Goal: Transaction & Acquisition: Download file/media

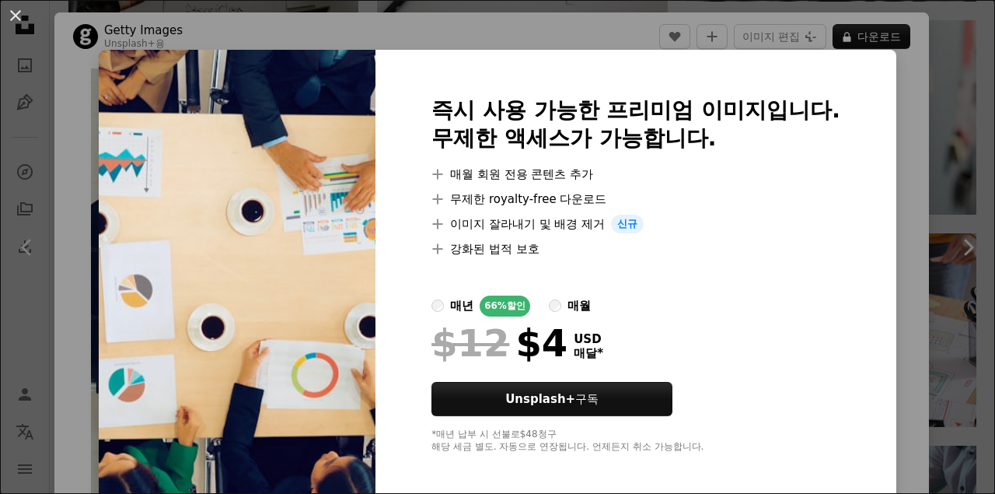
scroll to position [5, 0]
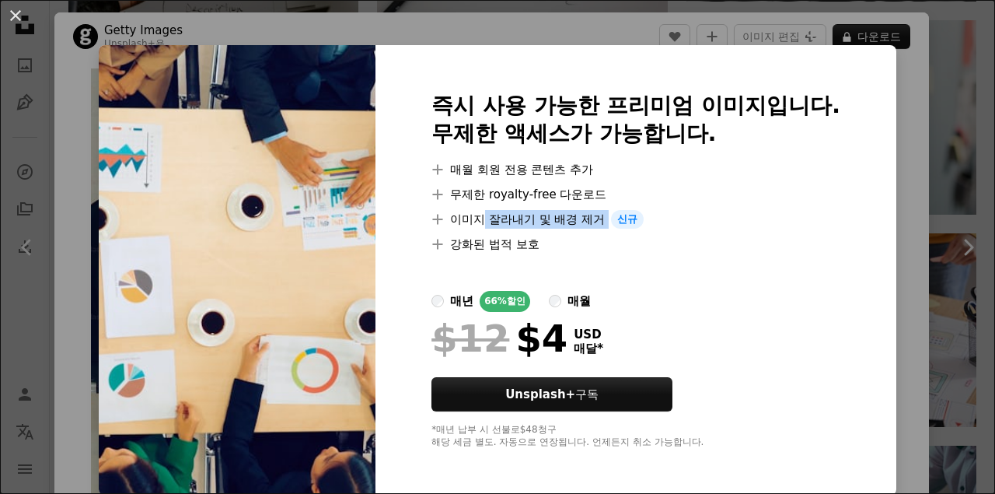
drag, startPoint x: 480, startPoint y: 219, endPoint x: 610, endPoint y: 218, distance: 129.9
click at [610, 218] on li "A plus sign 이미지 잘라내기 및 배경 제거 신규" at bounding box center [636, 219] width 409 height 19
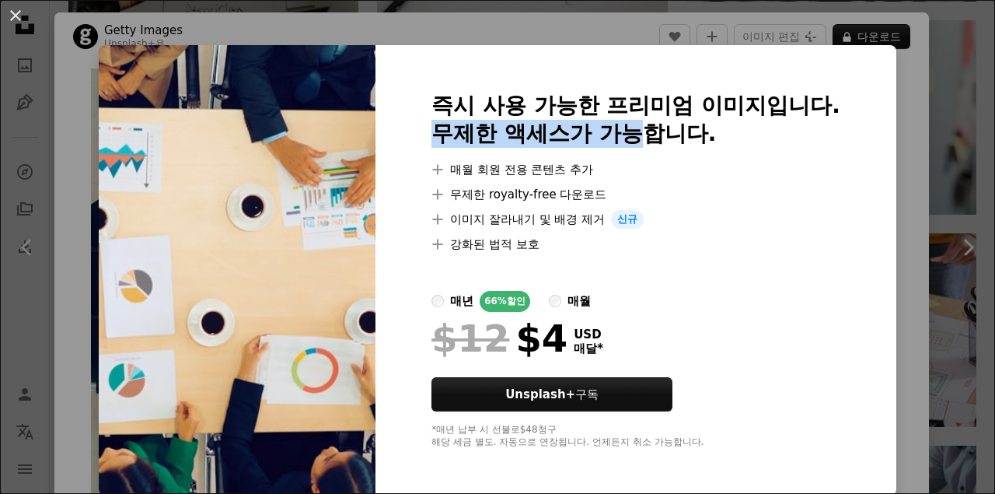
drag, startPoint x: 434, startPoint y: 140, endPoint x: 633, endPoint y: 143, distance: 199.1
click at [633, 143] on h2 "즉시 사용 가능한 프리미엄 이미지입니다. 무제한 액세스가 가능합니다." at bounding box center [636, 120] width 409 height 56
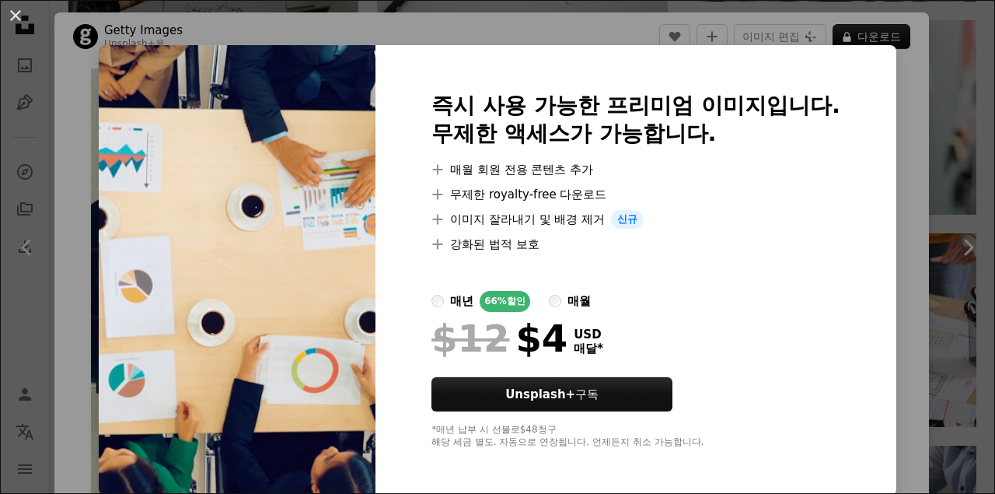
click at [747, 202] on li "A plus sign 무제한 royalty-free 다운로드" at bounding box center [636, 194] width 409 height 19
click at [331, 127] on img at bounding box center [237, 270] width 277 height 450
click at [855, 225] on div "즉시 사용 가능한 프리미엄 이미지입니다. 무제한 액세스가 가능합니다. A plus sign 매월 회원 전용 콘텐츠 추가 A plus sign …" at bounding box center [636, 270] width 521 height 450
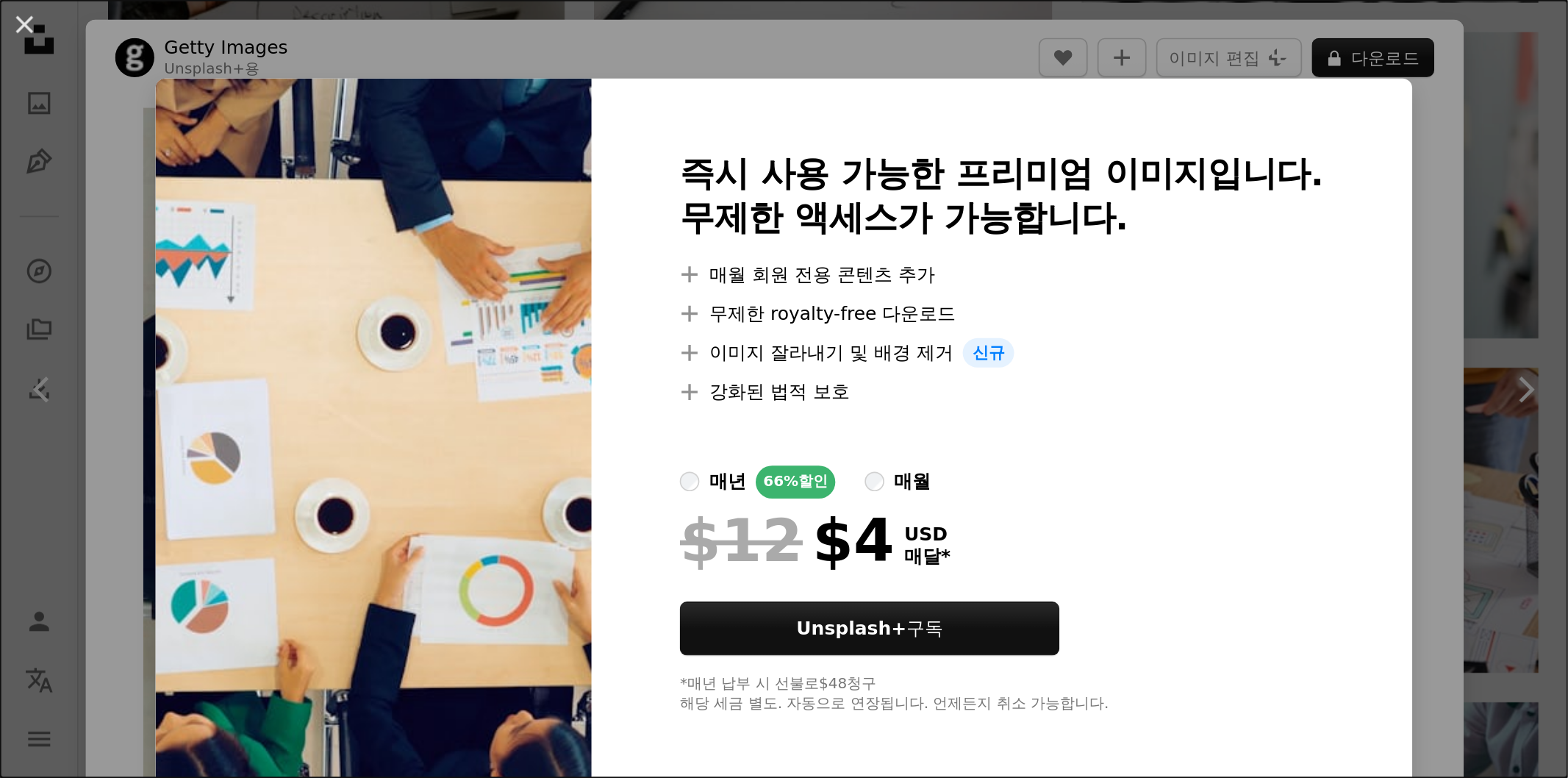
scroll to position [930, 0]
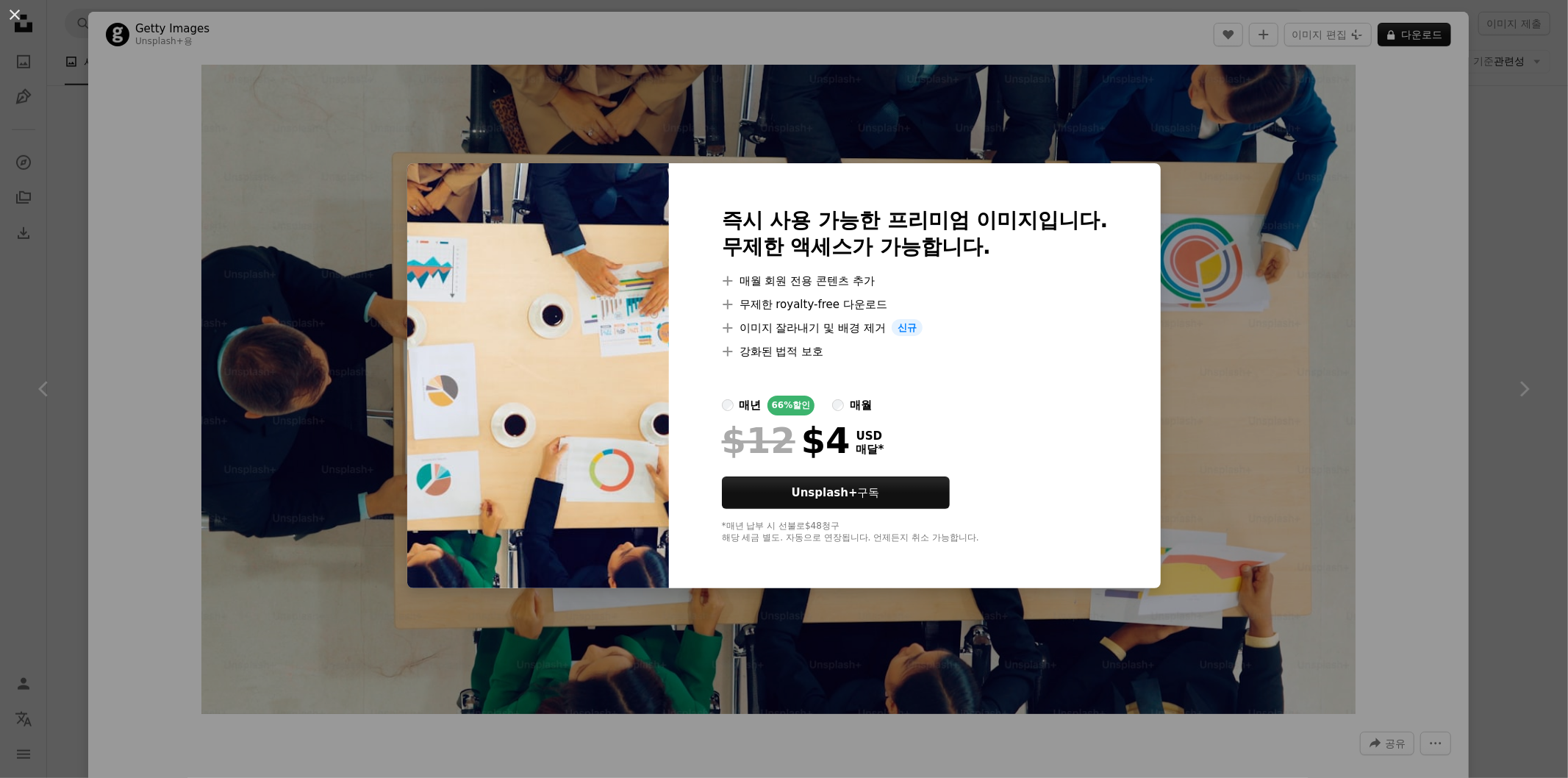
drag, startPoint x: 181, startPoint y: 140, endPoint x: 18, endPoint y: 1, distance: 214.2
click at [181, 140] on div "An X shape 즉시 사용 가능한 프리미엄 이미지입니다. 무제한 액세스가 가능합니다. A plus sign 매월 회원 전용 콘텐츠 추가 A…" at bounding box center [784, 389] width 1568 height 778
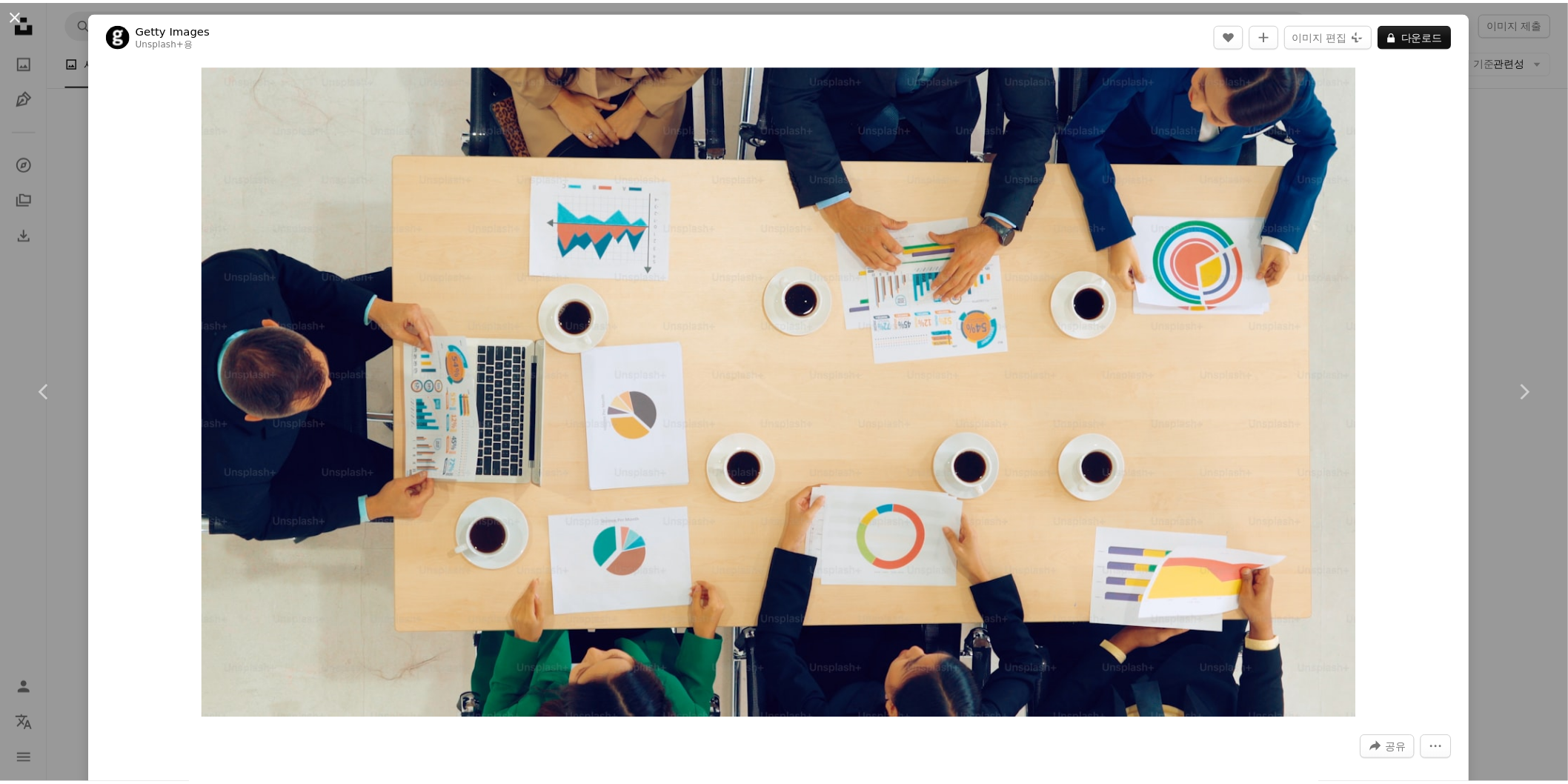
scroll to position [1564, 0]
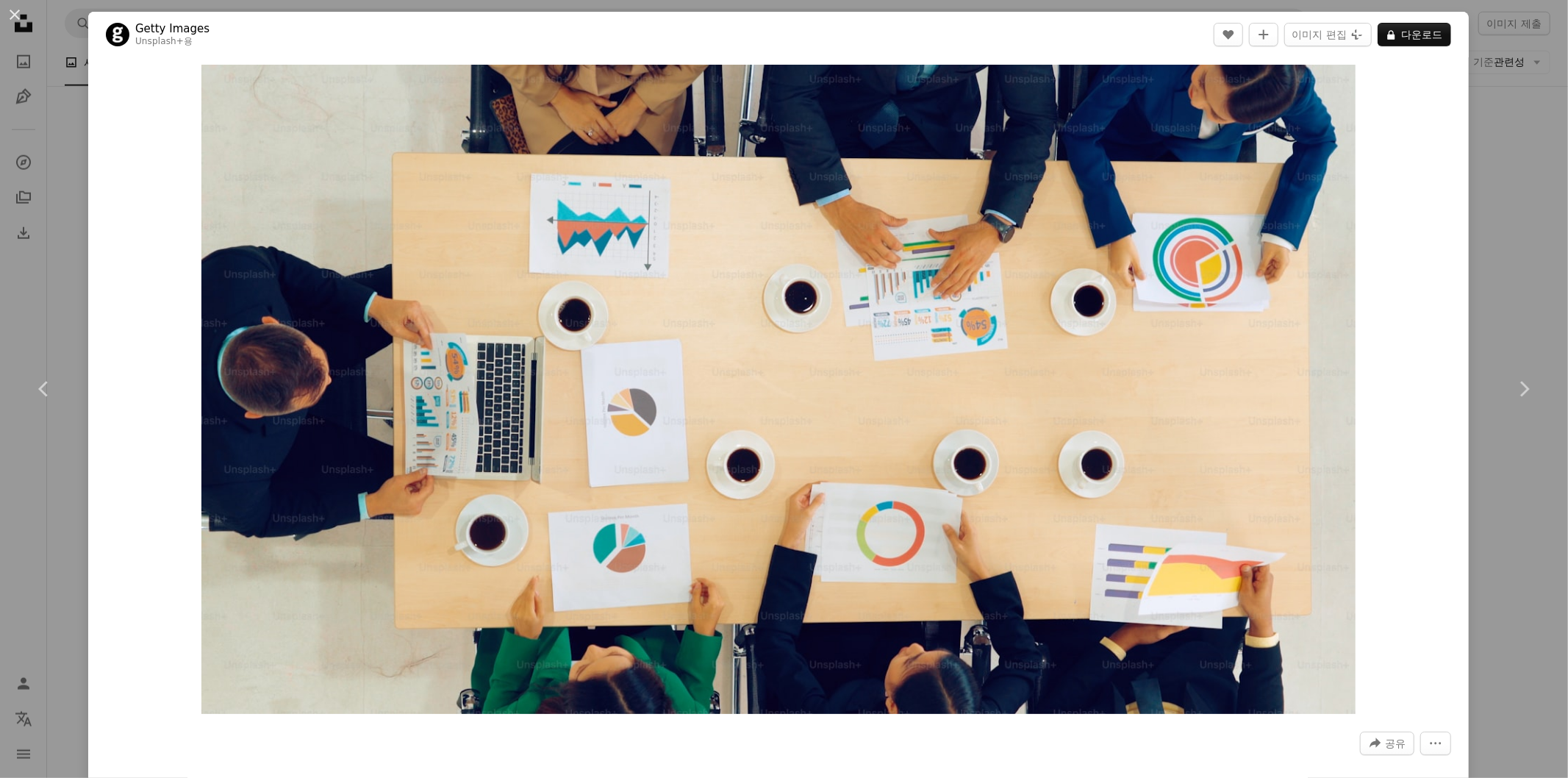
click at [16, 16] on button "An X shape" at bounding box center [14, 14] width 18 height 18
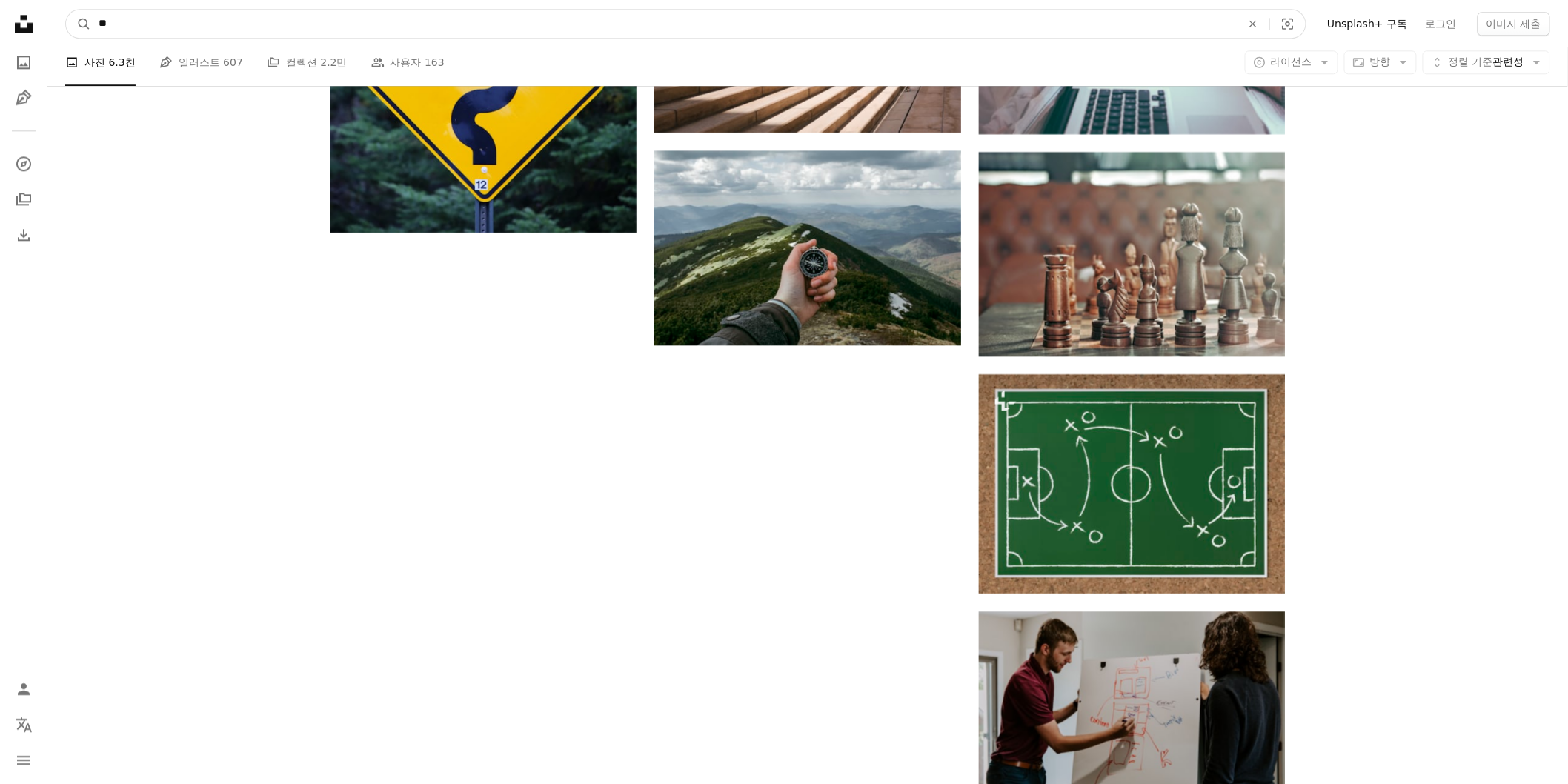
click at [153, 23] on input "**" at bounding box center [664, 24] width 1146 height 29
type input "*"
type input "*****"
click button "A magnifying glass" at bounding box center [78, 24] width 25 height 29
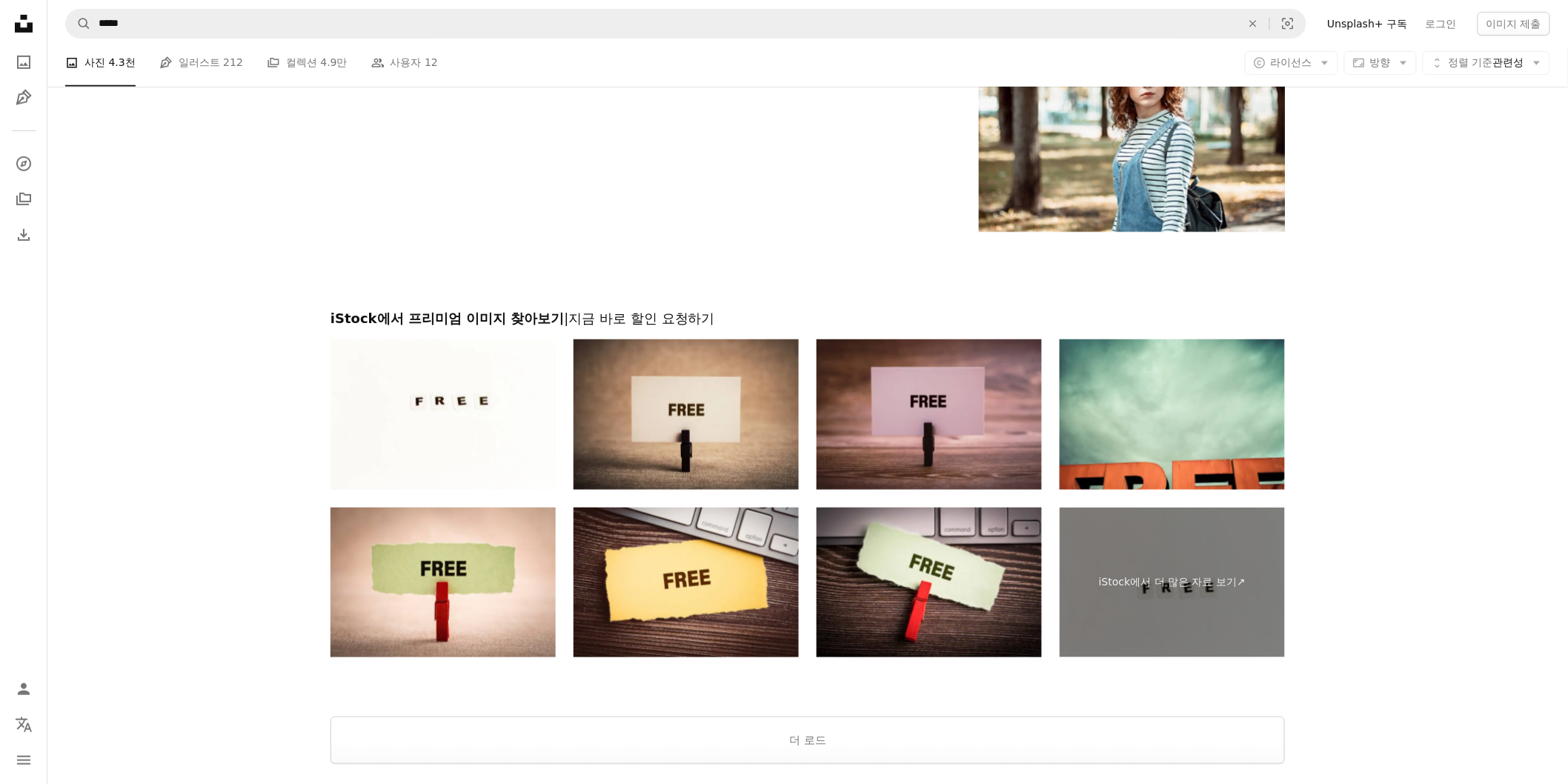
scroll to position [2785, 0]
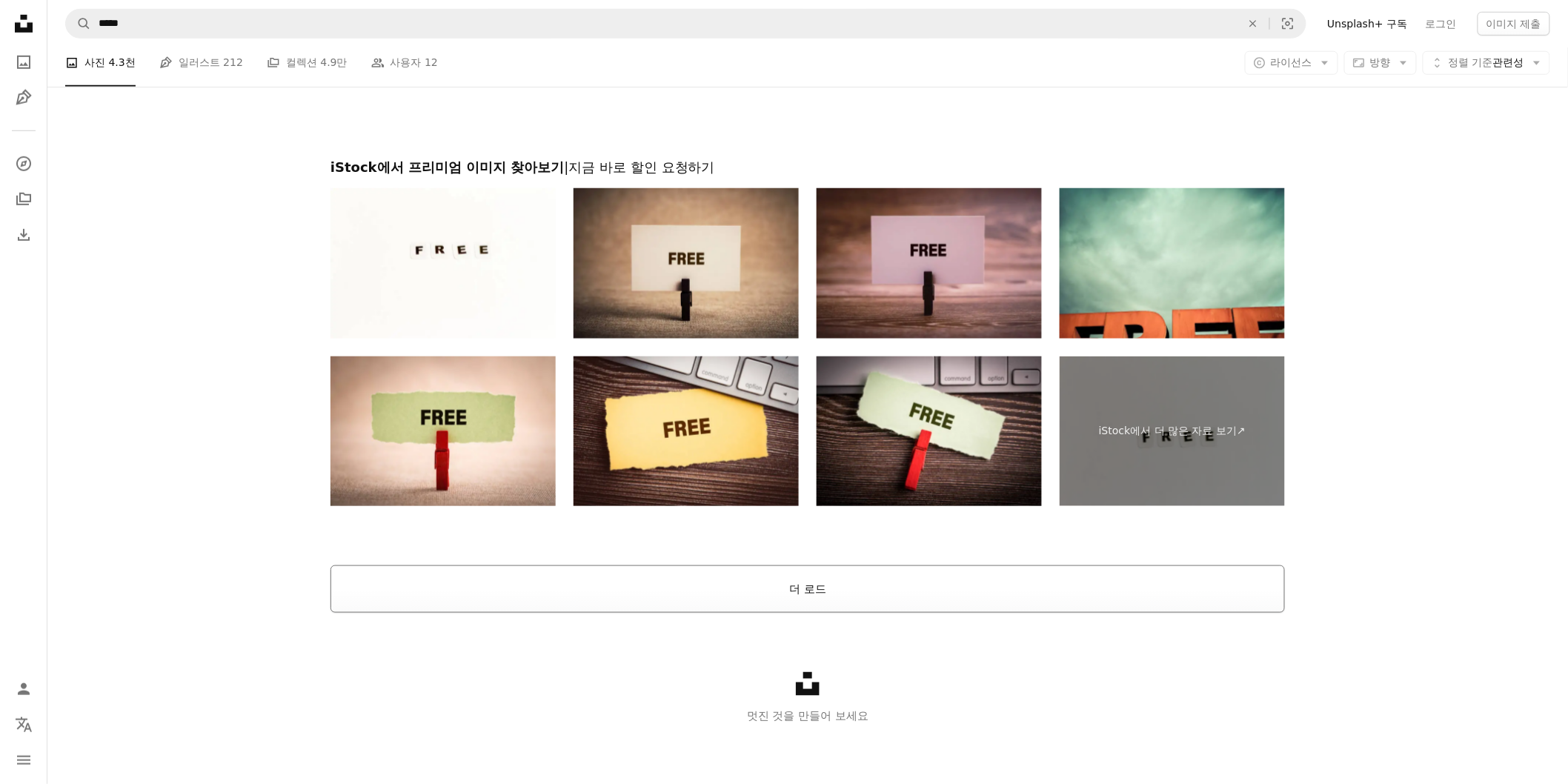
click at [850, 470] on button "더 로드" at bounding box center [808, 589] width 955 height 48
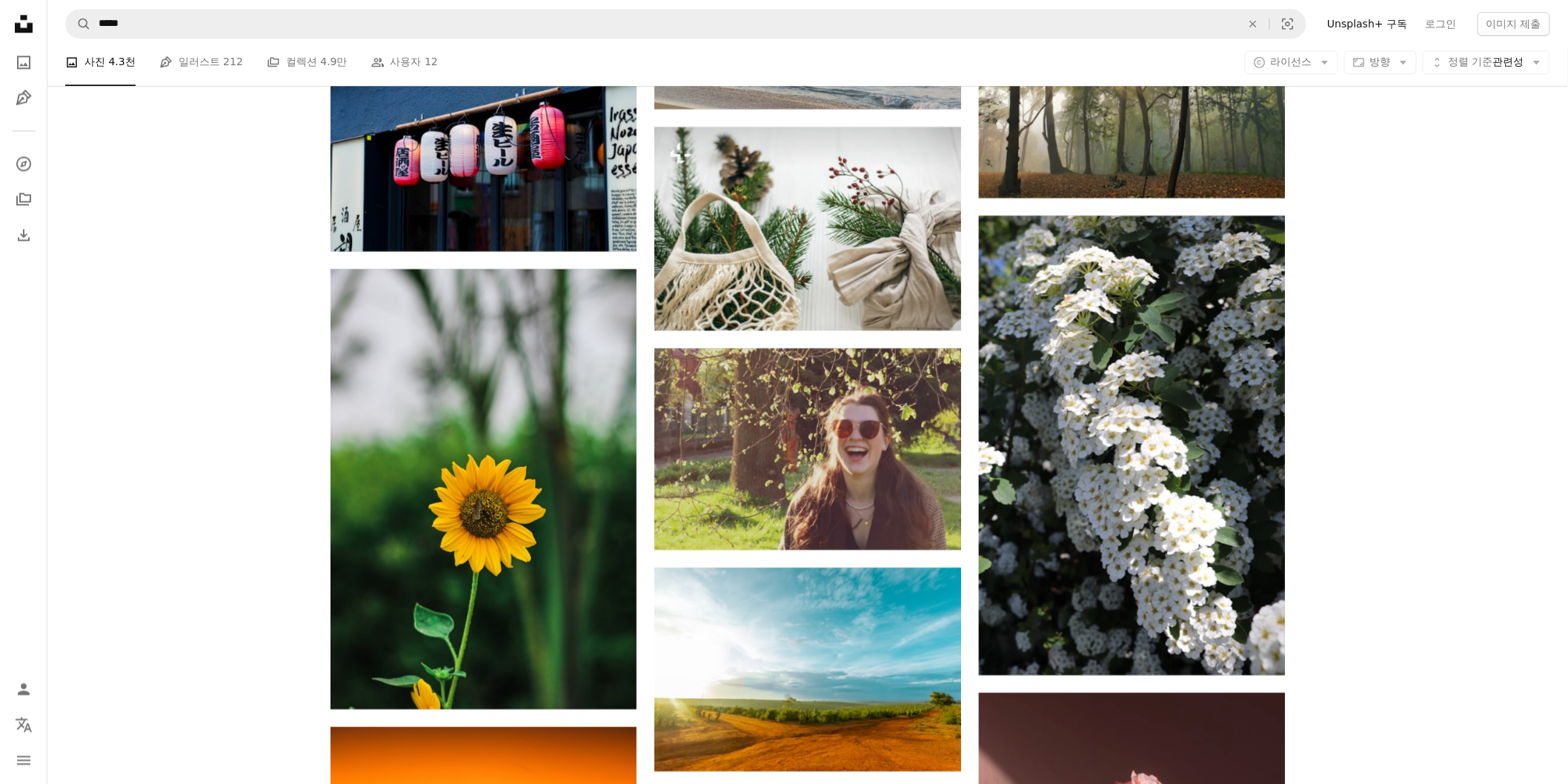
scroll to position [13238, 0]
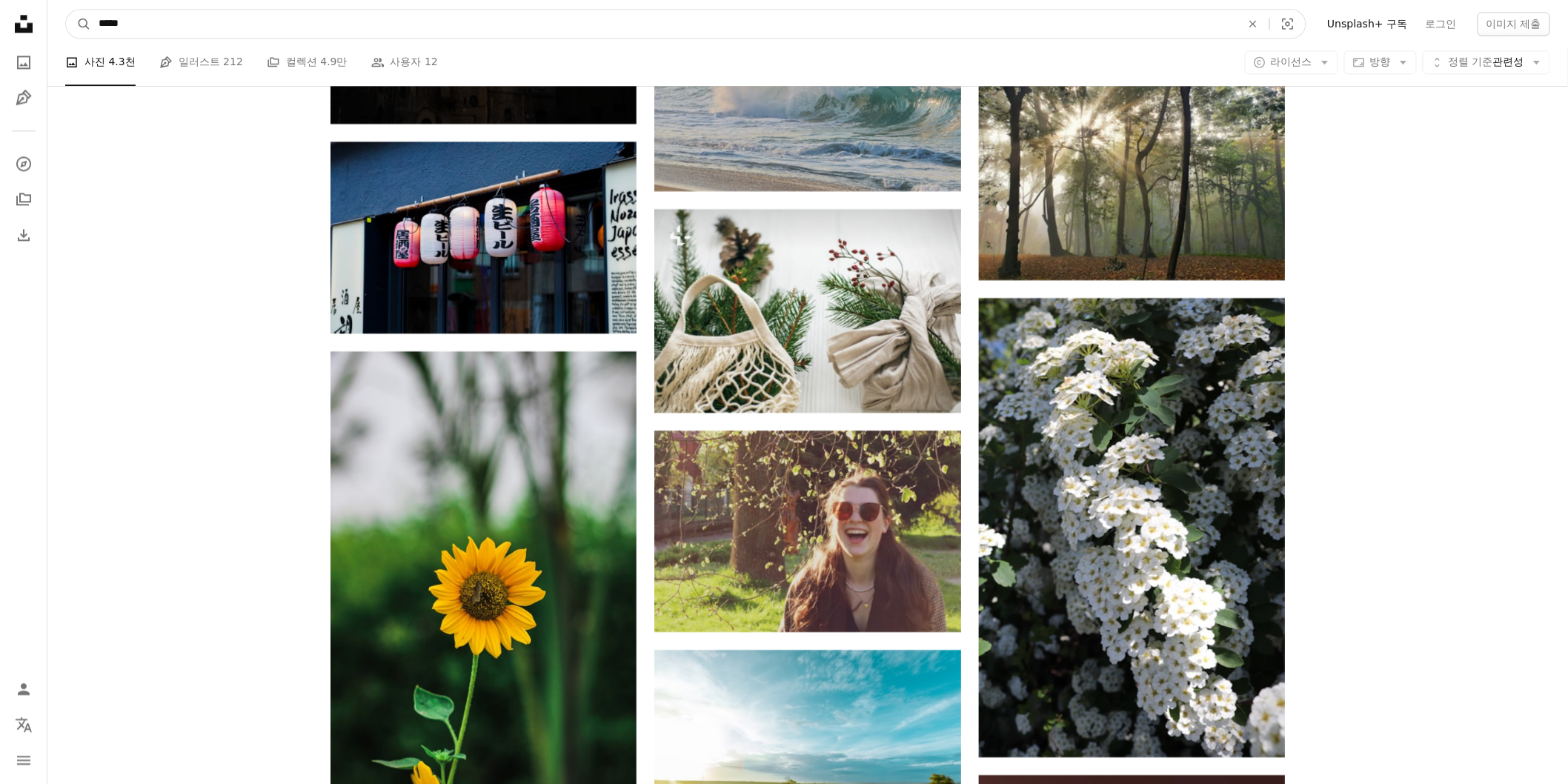
drag, startPoint x: 179, startPoint y: 32, endPoint x: 198, endPoint y: 35, distance: 19.2
click at [179, 32] on input "*****" at bounding box center [664, 24] width 1146 height 29
click at [100, 22] on input "*****" at bounding box center [664, 24] width 1146 height 29
type input "**********"
click at [66, 10] on button "A magnifying glass" at bounding box center [78, 24] width 25 height 29
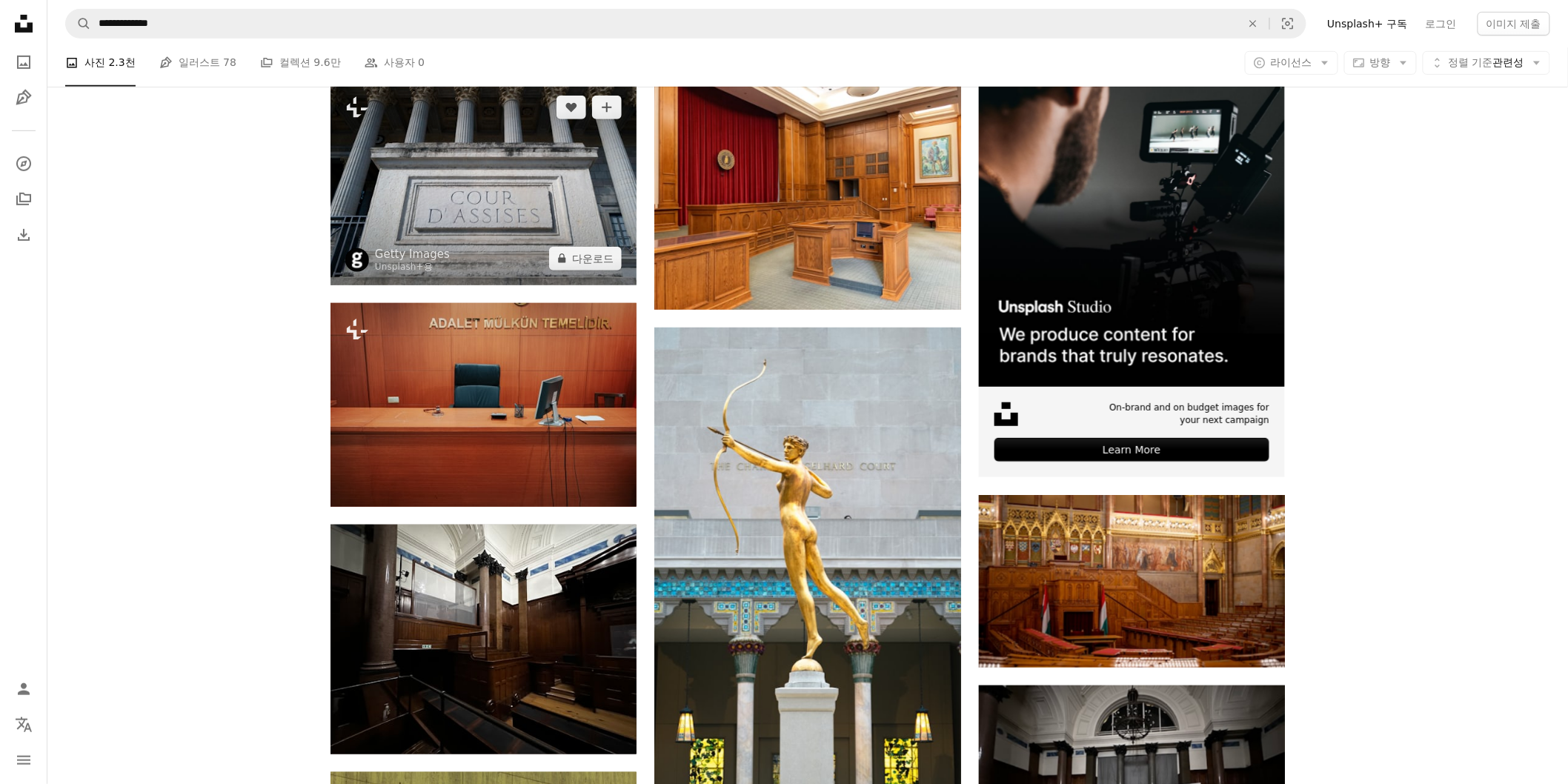
scroll to position [251, 0]
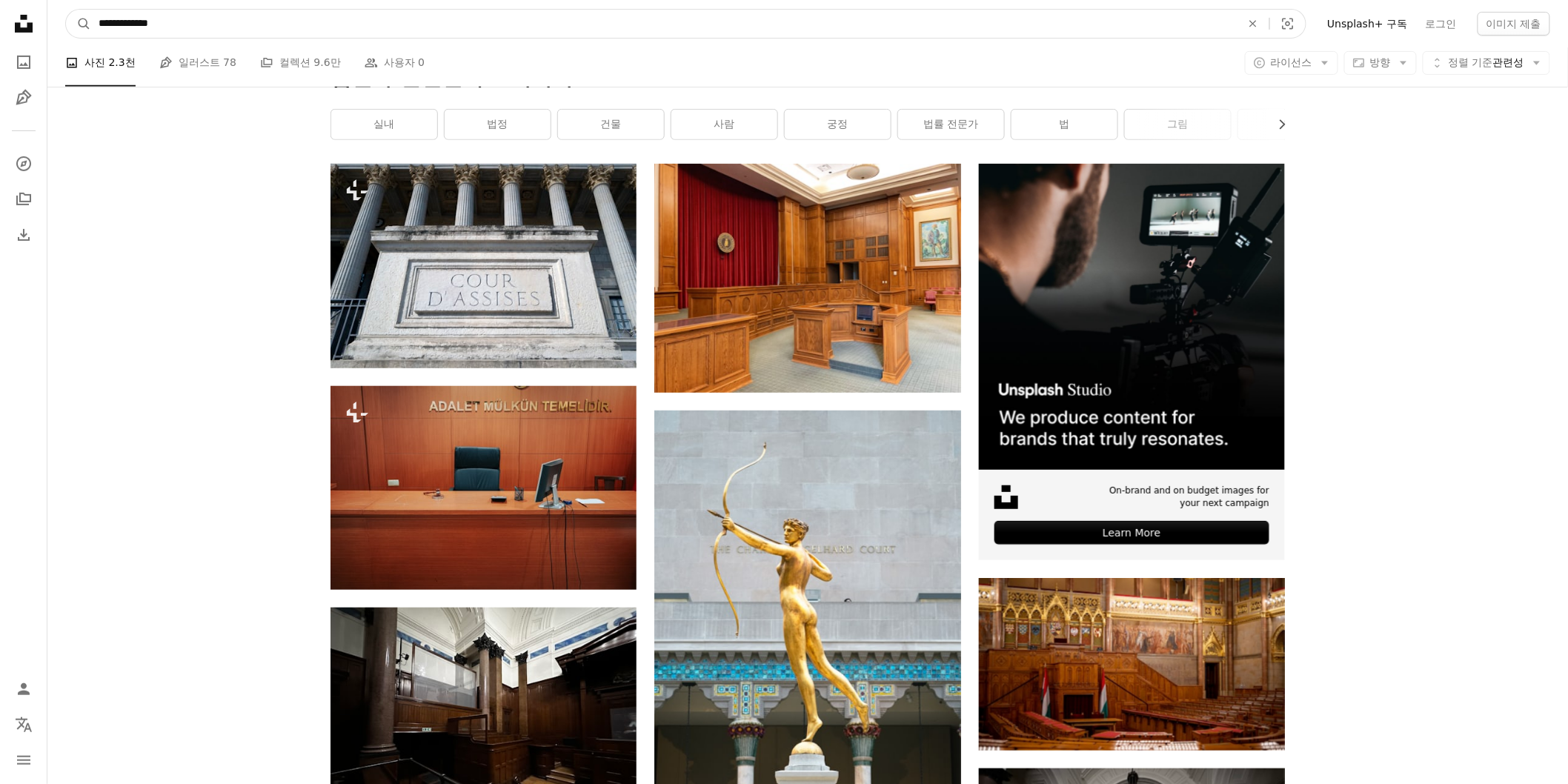
drag, startPoint x: 129, startPoint y: 24, endPoint x: 64, endPoint y: 21, distance: 65.1
click at [64, 21] on nav "**********" at bounding box center [808, 24] width 1521 height 48
type input "**********"
click at [66, 10] on button "A magnifying glass" at bounding box center [78, 24] width 25 height 29
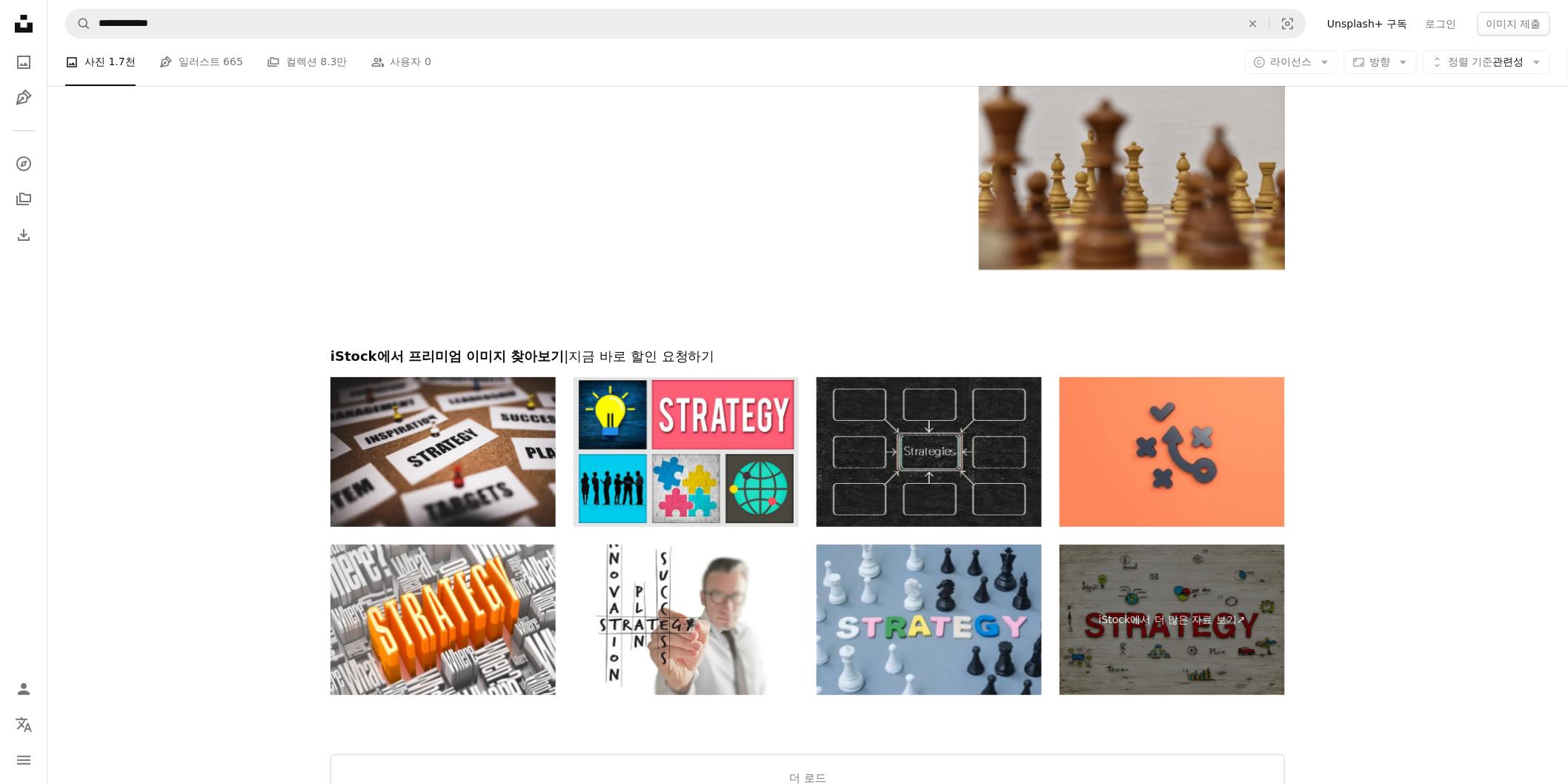
scroll to position [2575, 0]
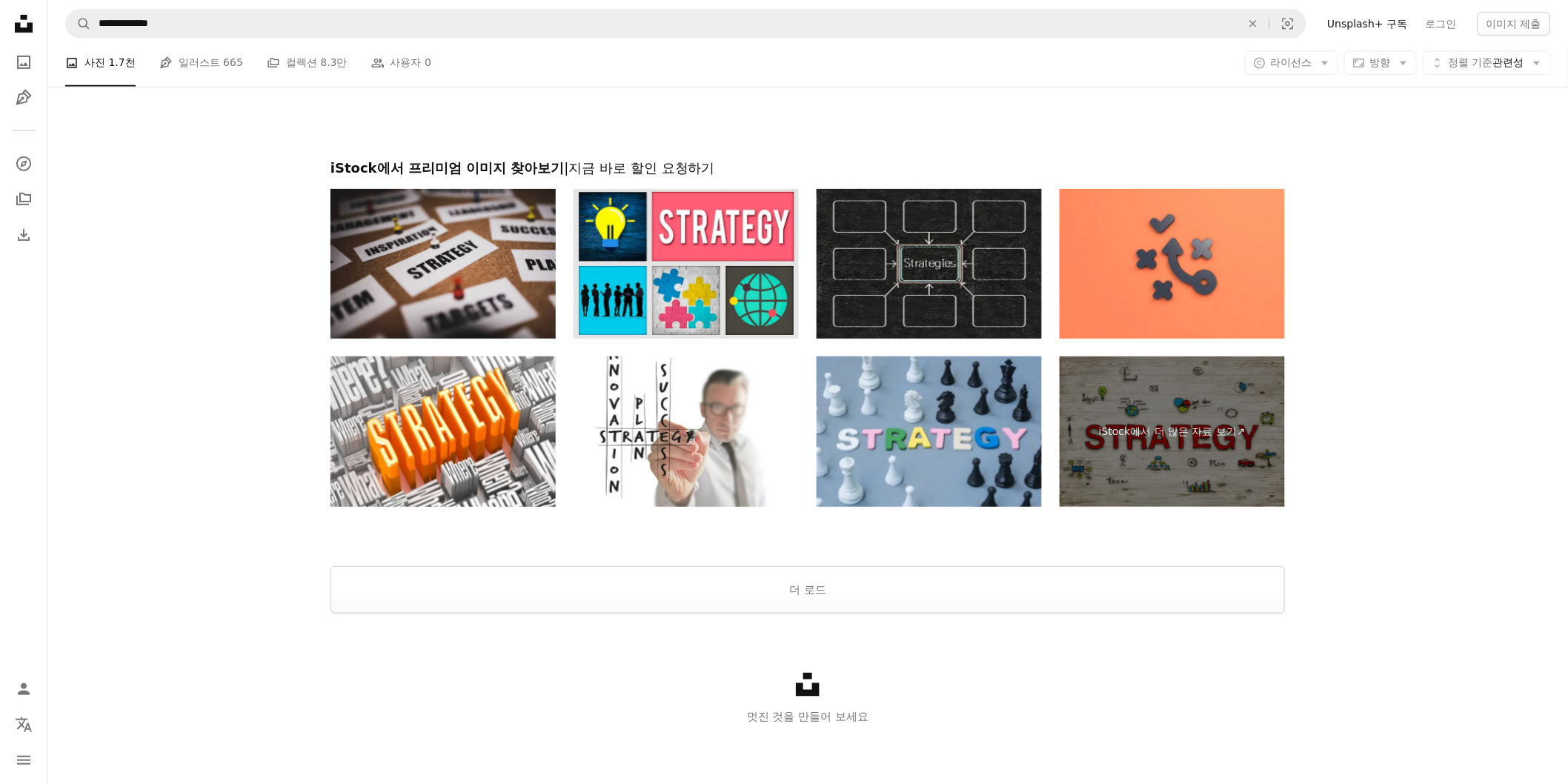
click at [465, 275] on img at bounding box center [443, 264] width 225 height 151
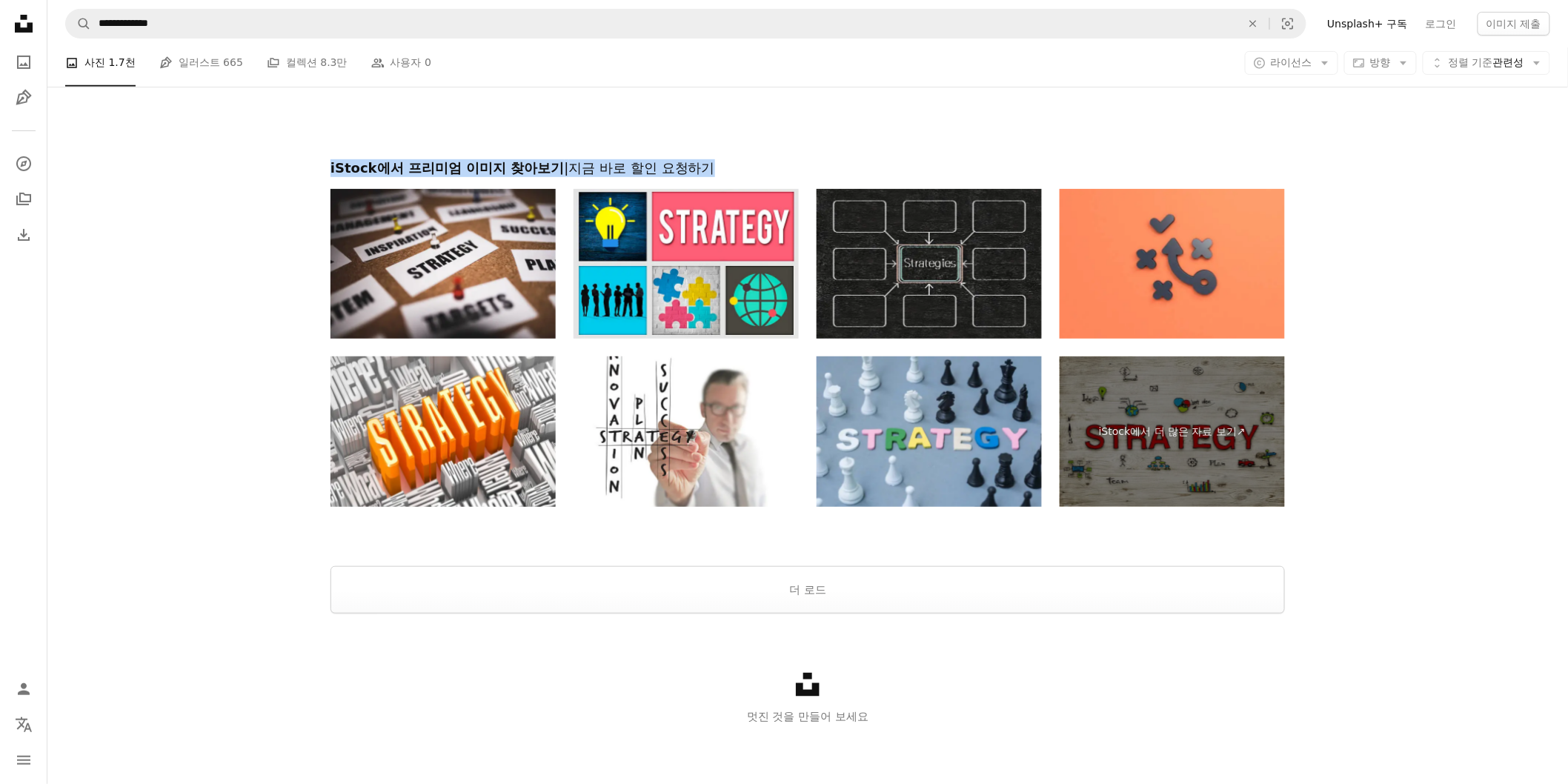
drag, startPoint x: 325, startPoint y: 166, endPoint x: 731, endPoint y: 171, distance: 406.0
click at [755, 168] on div "iStock에서 프리미엄 이미지 찾아보기 | 지금 바로 할인 요청하기 iStock에서 더 많은 자료 보기 ↗ iStock에서 더 많은 자료 보…" at bounding box center [807, 332] width 990 height 348
click at [725, 171] on h2 "iStock에서 프리미엄 이미지 찾아보기 | 지금 바로 할인 요청하기" at bounding box center [808, 168] width 955 height 18
drag, startPoint x: 732, startPoint y: 171, endPoint x: 317, endPoint y: 168, distance: 415.0
click at [317, 168] on div "iStock에서 프리미엄 이미지 찾아보기 | 지금 바로 할인 요청하기 iStock에서 더 많은 자료 보기 ↗ iStock에서 더 많은 자료 보…" at bounding box center [807, 332] width 990 height 348
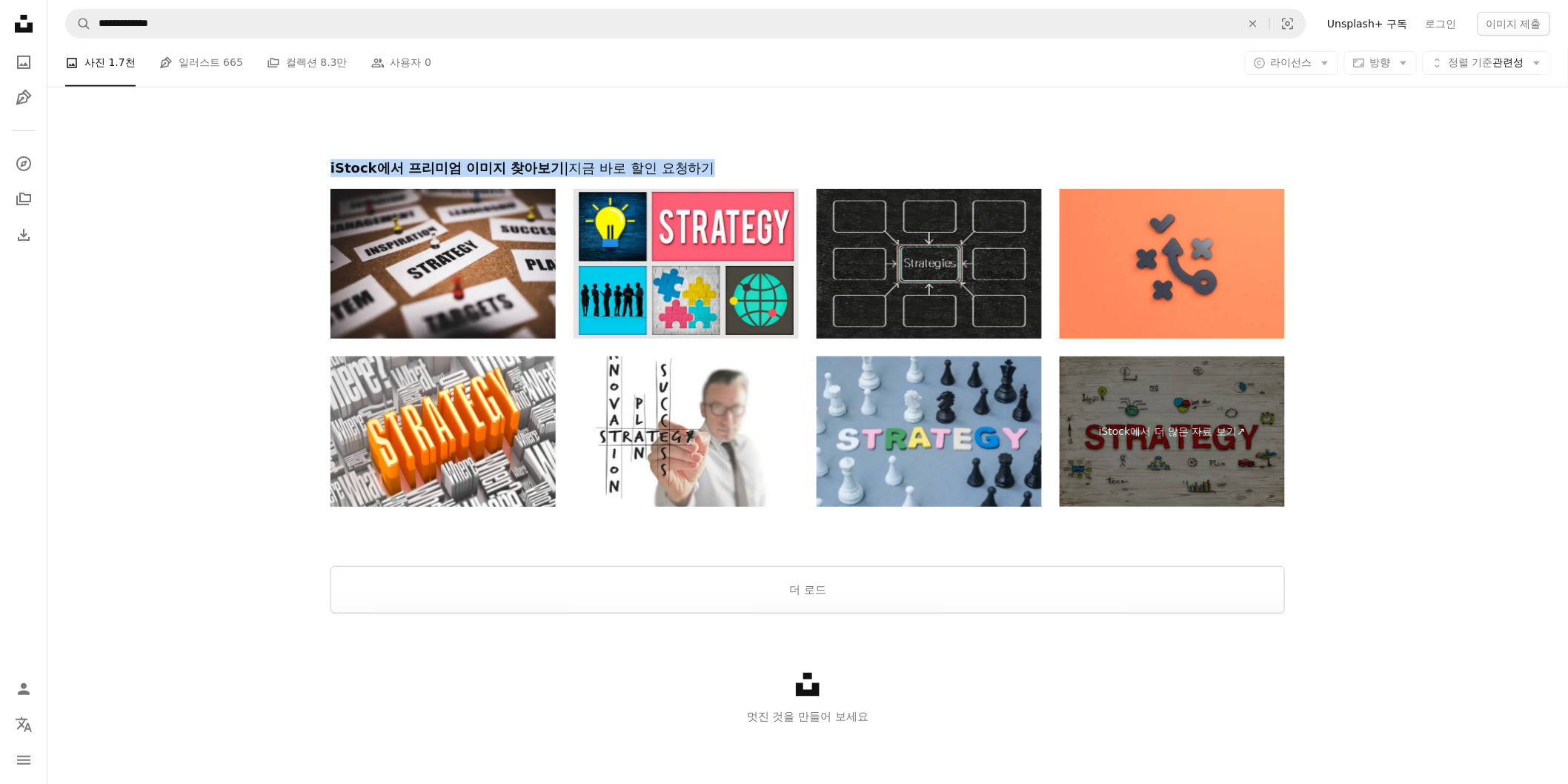
click at [361, 163] on h2 "iStock에서 프리미엄 이미지 찾아보기 | 지금 바로 할인 요청하기" at bounding box center [808, 168] width 955 height 18
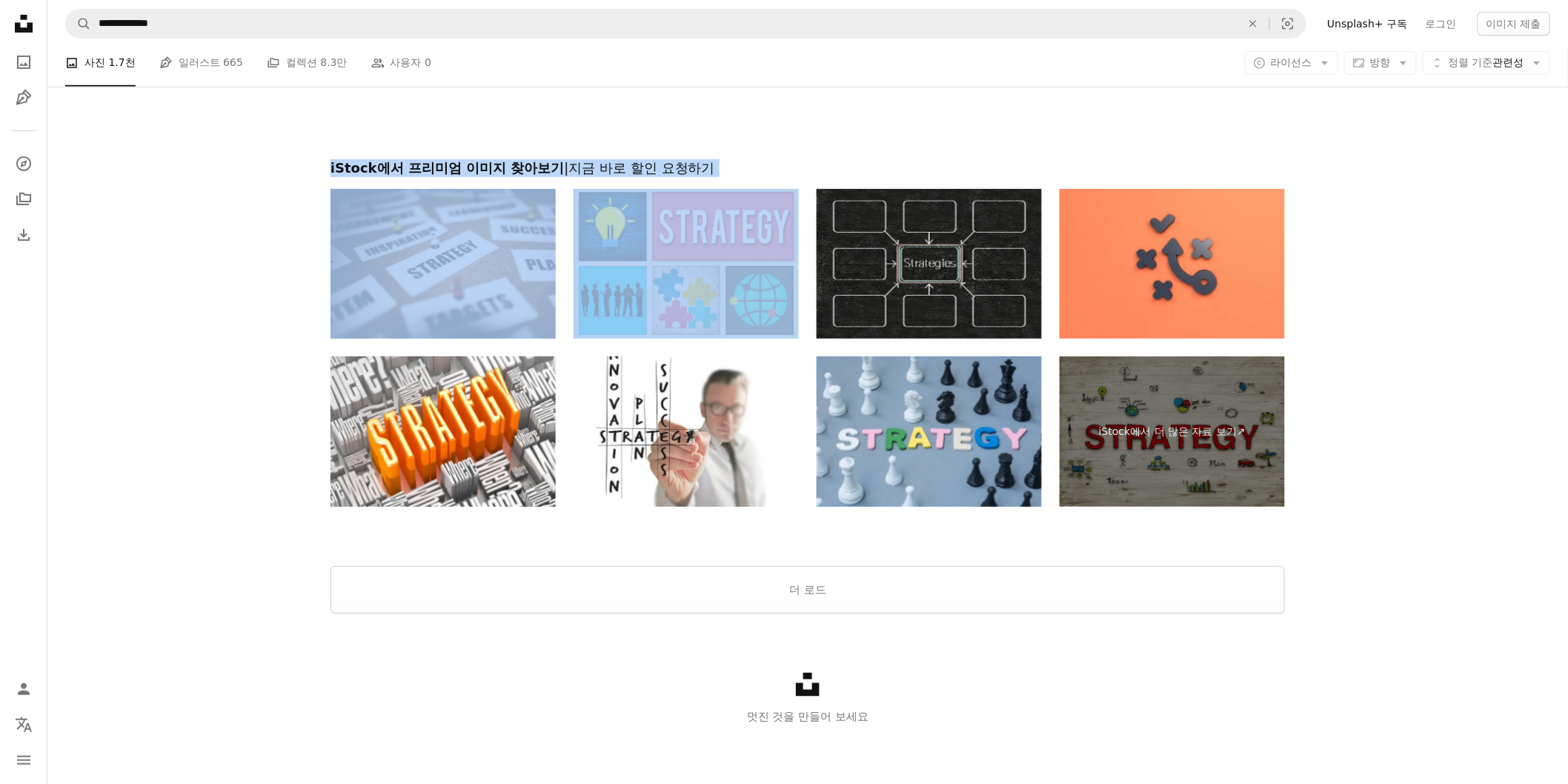
drag, startPoint x: 738, startPoint y: 178, endPoint x: 315, endPoint y: 165, distance: 423.2
click at [315, 165] on div "iStock에서 프리미엄 이미지 찾아보기 | 지금 바로 할인 요청하기 iStock에서 더 많은 자료 보기 ↗ iStock에서 더 많은 자료 보…" at bounding box center [807, 332] width 990 height 348
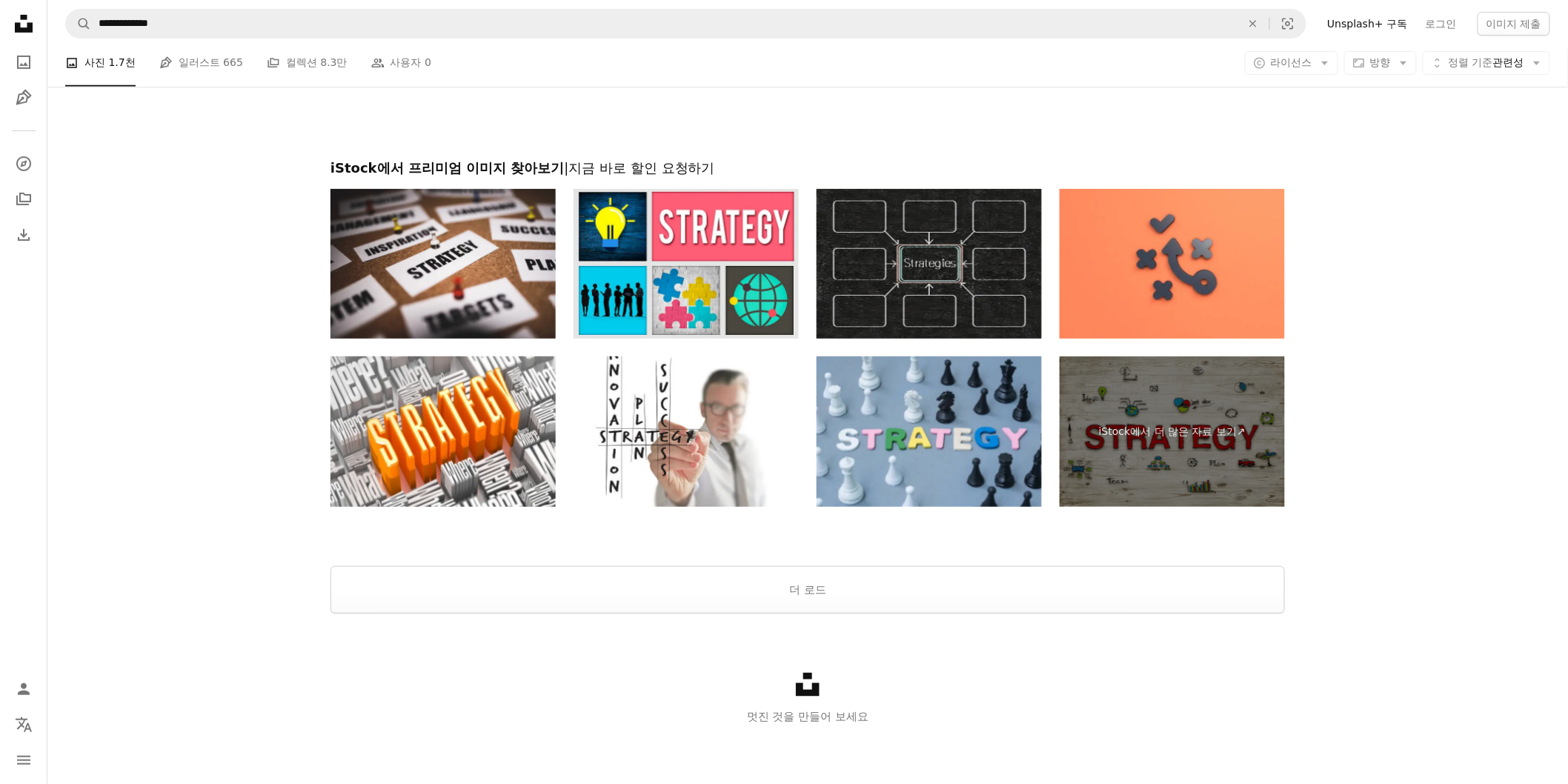
click at [341, 161] on h2 "iStock에서 프리미엄 이미지 찾아보기 | 지금 바로 할인 요청하기" at bounding box center [808, 168] width 955 height 18
drag, startPoint x: 331, startPoint y: 165, endPoint x: 736, endPoint y: 165, distance: 405.0
click at [736, 165] on h2 "iStock에서 프리미엄 이미지 찾아보기 | 지금 바로 할인 요청하기" at bounding box center [808, 168] width 955 height 18
click at [720, 165] on h2 "iStock에서 프리미엄 이미지 찾아보기 | 지금 바로 할인 요청하기" at bounding box center [808, 168] width 955 height 18
drag, startPoint x: 672, startPoint y: 165, endPoint x: 298, endPoint y: 161, distance: 374.0
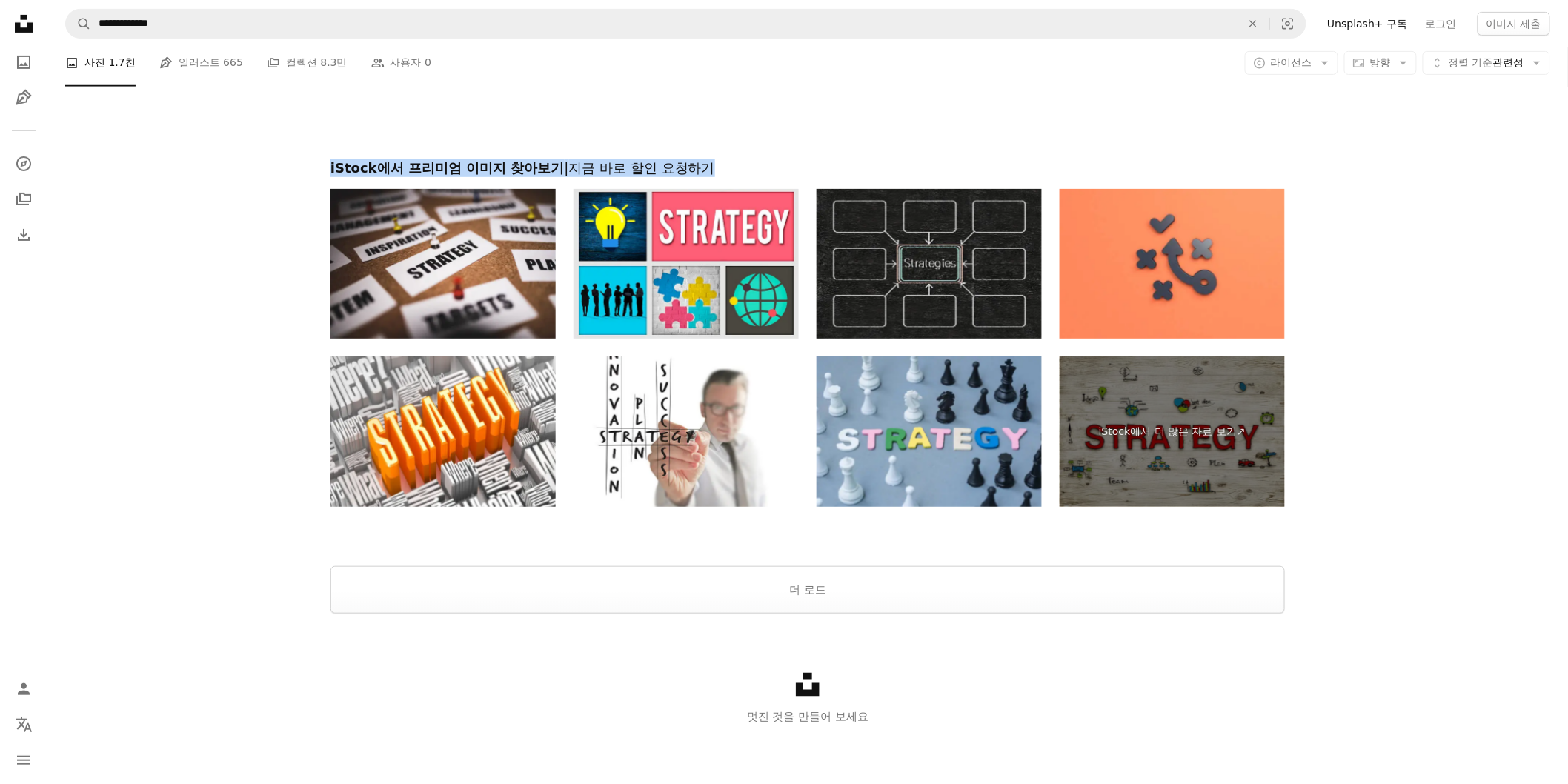
click at [579, 171] on span "| 지금 바로 할인 요청하기" at bounding box center [641, 168] width 151 height 15
click at [708, 169] on span "| 지금 바로 할인 요청하기" at bounding box center [641, 168] width 151 height 15
drag, startPoint x: 722, startPoint y: 166, endPoint x: 321, endPoint y: 158, distance: 401.1
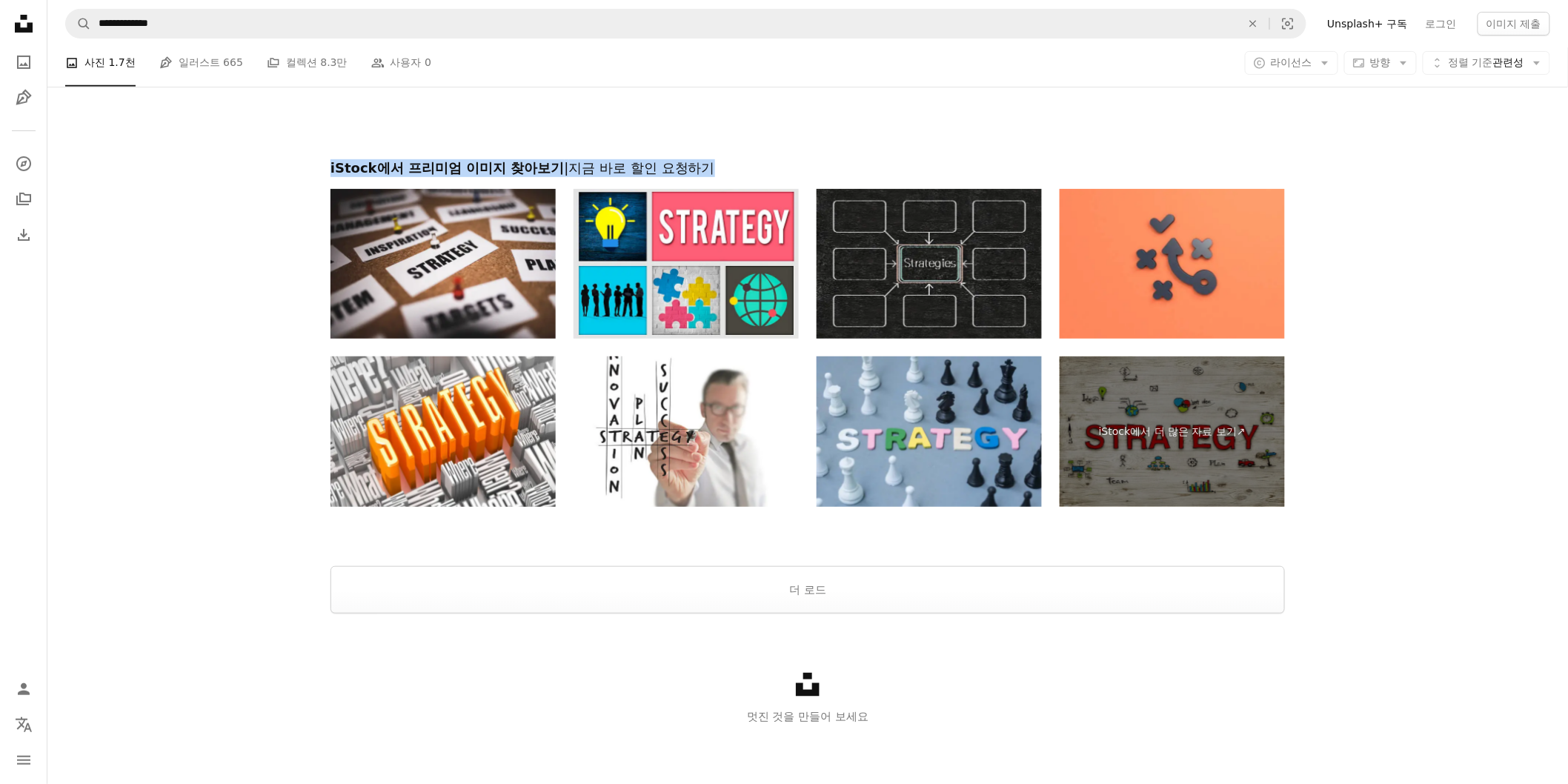
click at [337, 159] on h2 "iStock에서 프리미엄 이미지 찾아보기 | 지금 바로 할인 요청하기" at bounding box center [808, 168] width 955 height 18
drag, startPoint x: 328, startPoint y: 169, endPoint x: 731, endPoint y: 164, distance: 403.0
click at [731, 164] on div "iStock에서 프리미엄 이미지 찾아보기 | 지금 바로 할인 요청하기 iStock에서 더 많은 자료 보기 ↗ iStock에서 더 많은 자료 보…" at bounding box center [807, 332] width 990 height 348
click at [745, 163] on h2 "iStock에서 프리미엄 이미지 찾아보기 | 지금 바로 할인 요청하기" at bounding box center [808, 168] width 955 height 18
drag, startPoint x: 729, startPoint y: 174, endPoint x: 328, endPoint y: 162, distance: 401.2
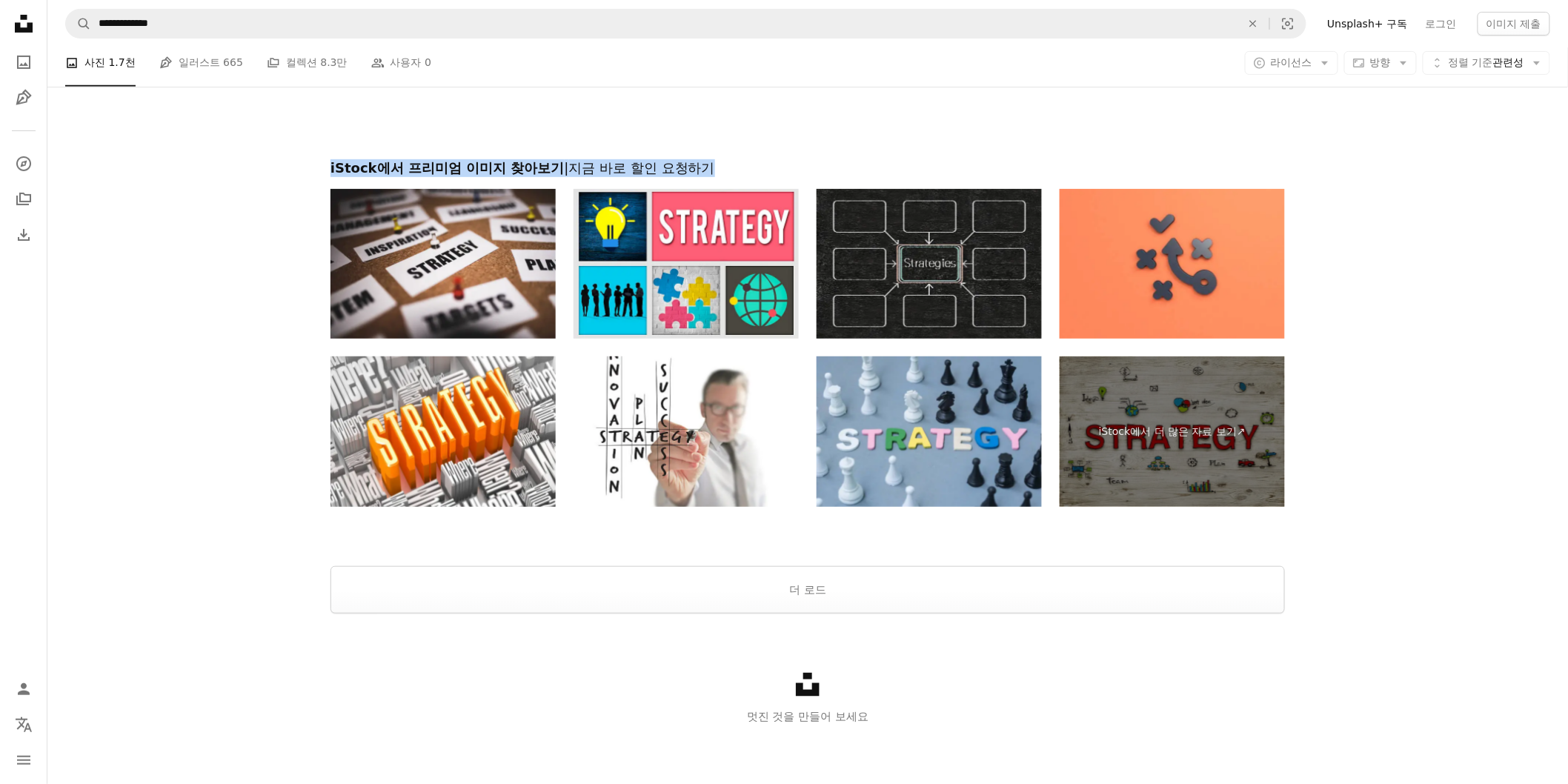
click at [328, 162] on div "iStock에서 프리미엄 이미지 찾아보기 | 지금 바로 할인 요청하기 iStock에서 더 많은 자료 보기 ↗ iStock에서 더 많은 자료 보…" at bounding box center [807, 332] width 990 height 348
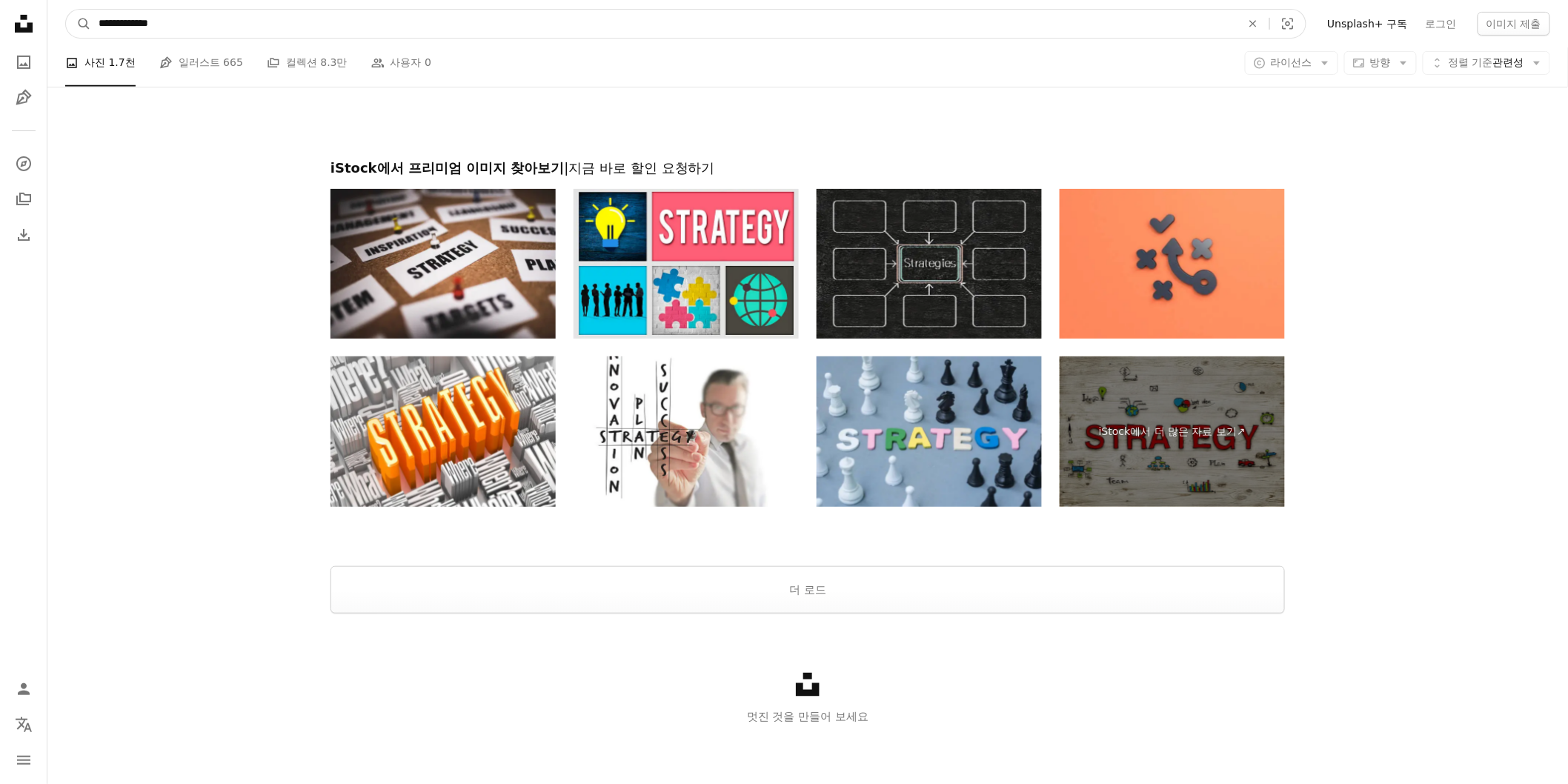
click at [282, 33] on input "**********" at bounding box center [664, 24] width 1146 height 29
click at [66, 10] on button "A magnifying glass" at bounding box center [78, 24] width 25 height 29
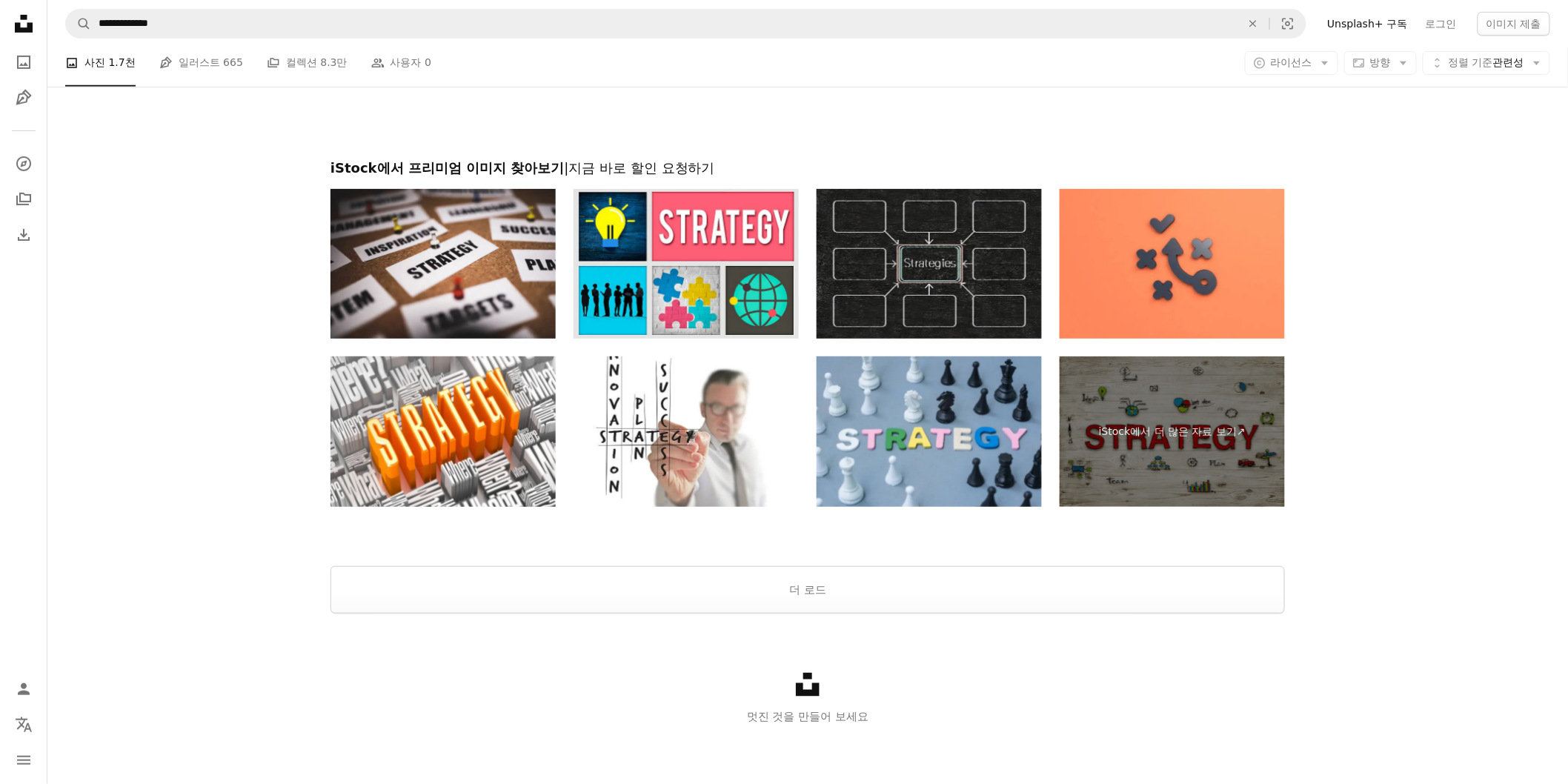
click at [16, 20] on icon "Unsplash logo Unsplash 홈" at bounding box center [23, 23] width 30 height 30
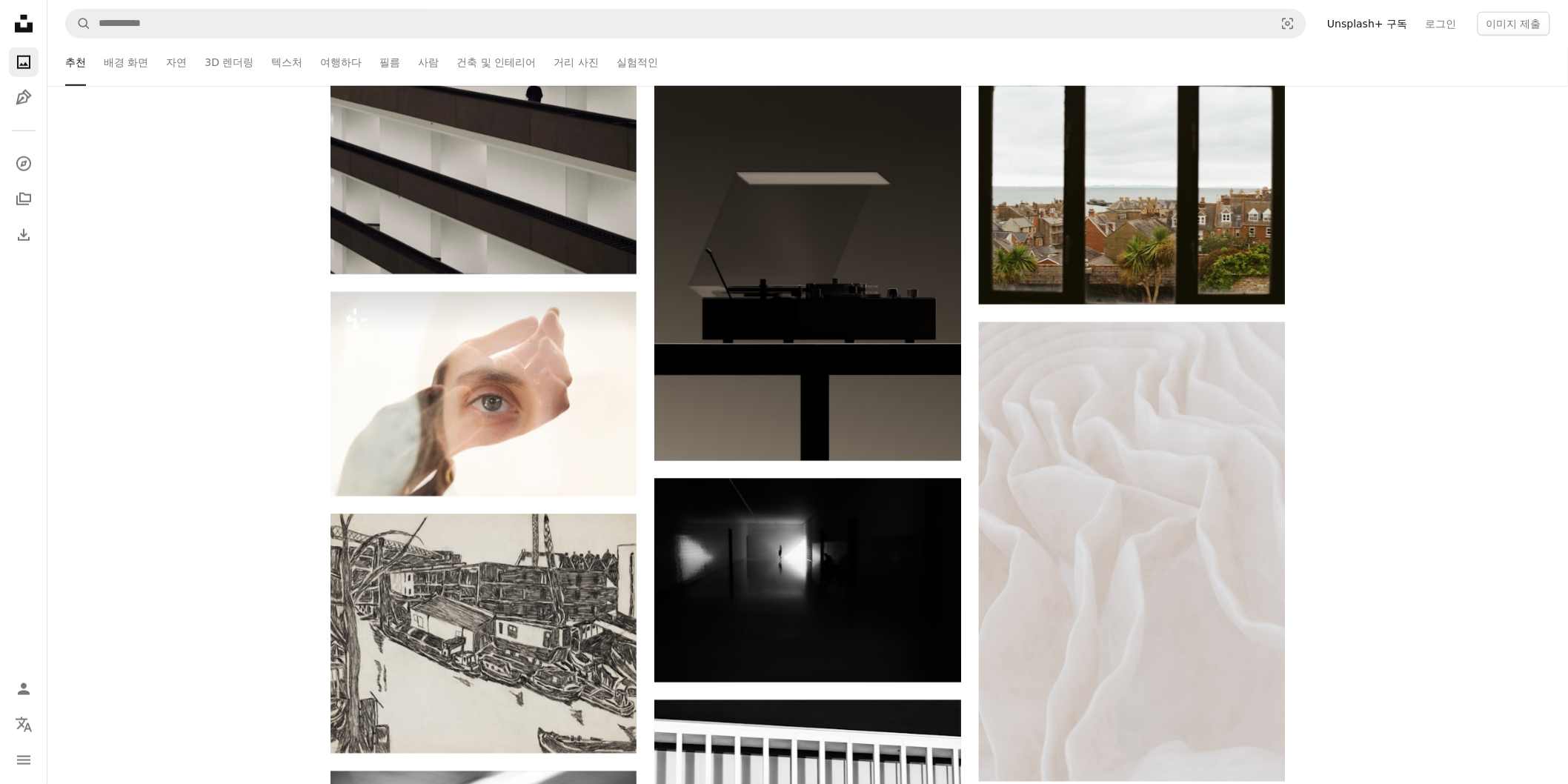
scroll to position [7490, 0]
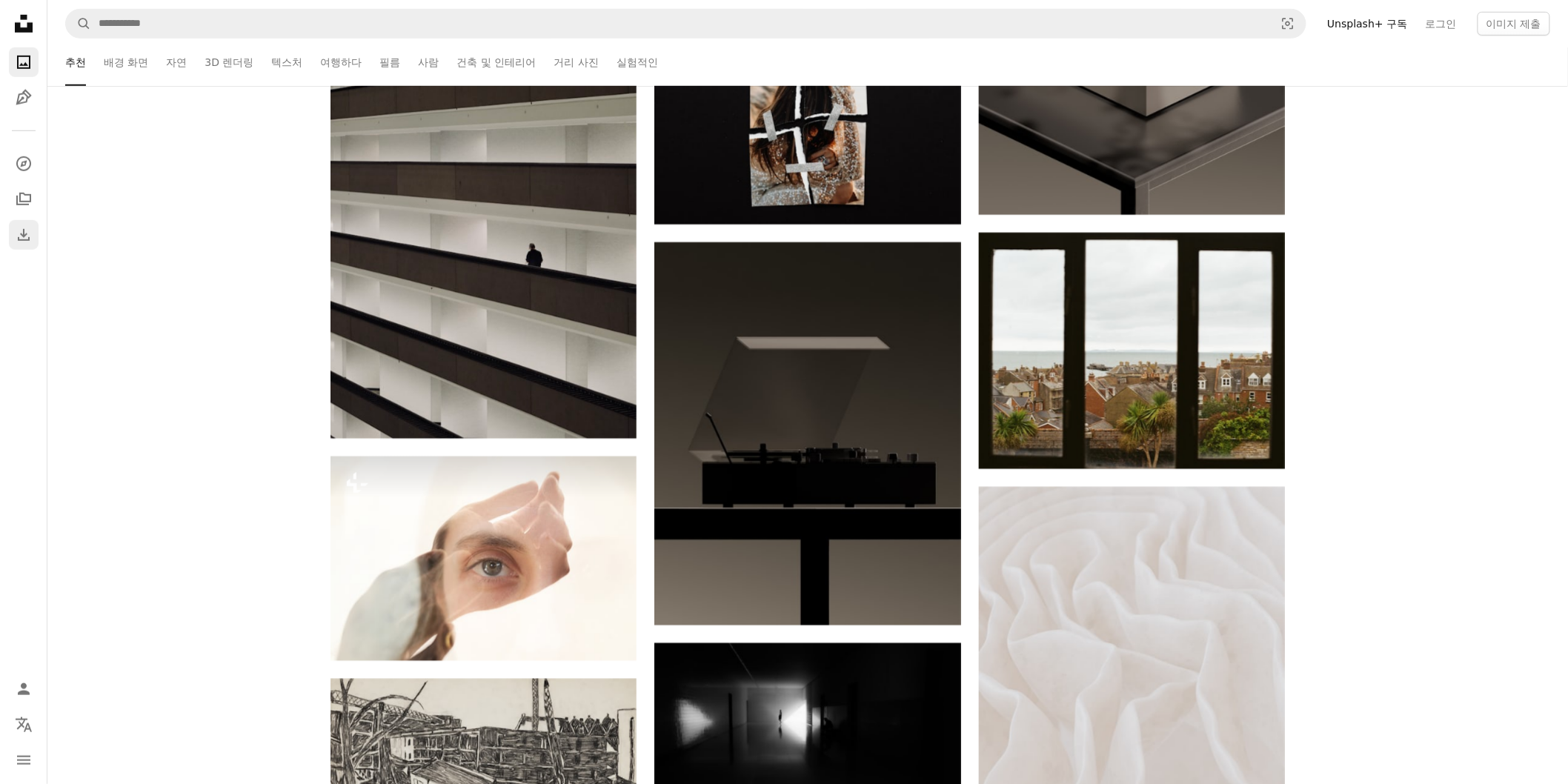
click at [26, 234] on icon "Download" at bounding box center [24, 234] width 18 height 18
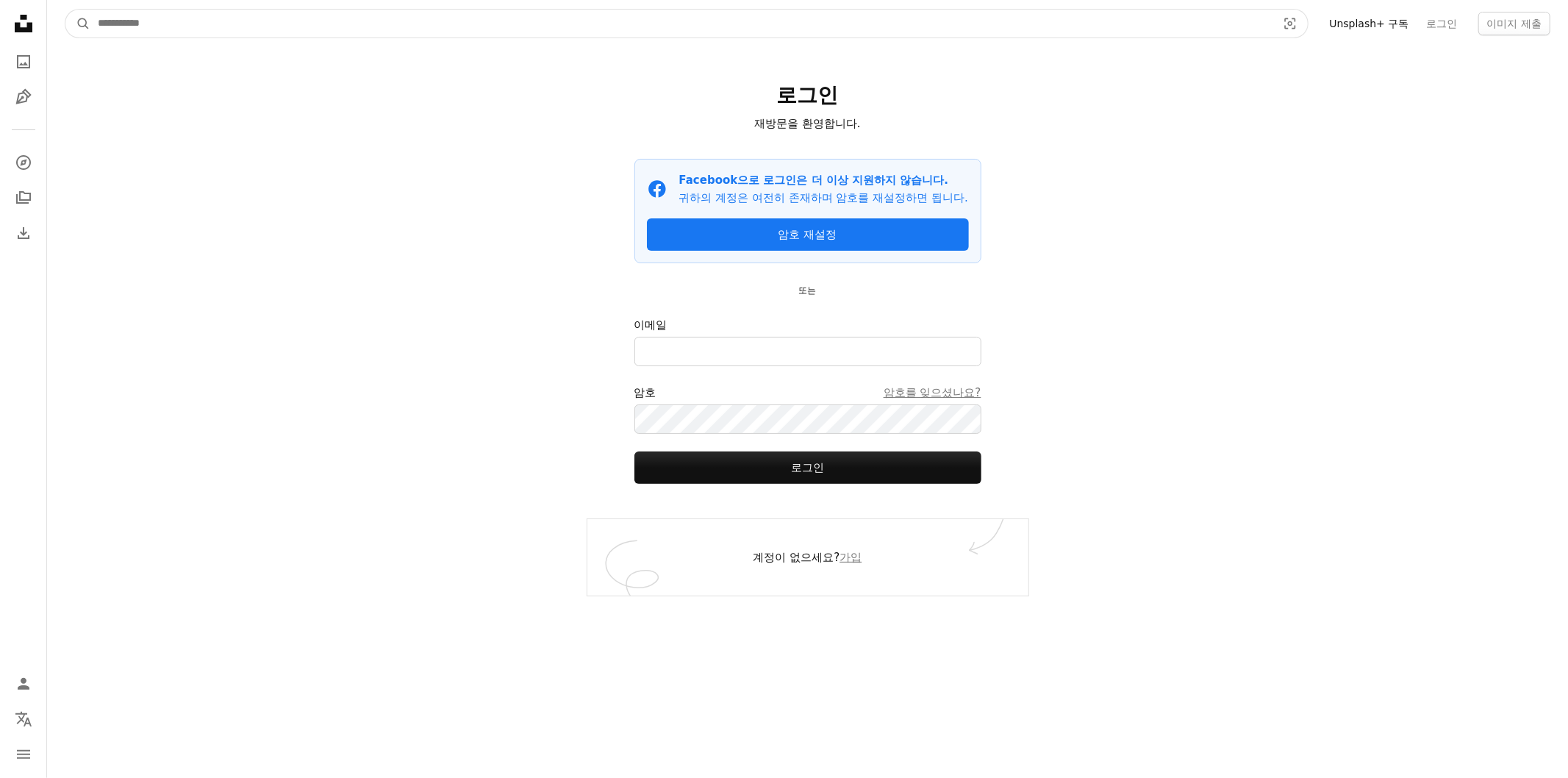
click at [155, 26] on input "사이트 전체에서 이미지 찾기" at bounding box center [681, 24] width 1181 height 28
type input "*****"
click at [65, 9] on button "A magnifying glass" at bounding box center [78, 24] width 25 height 28
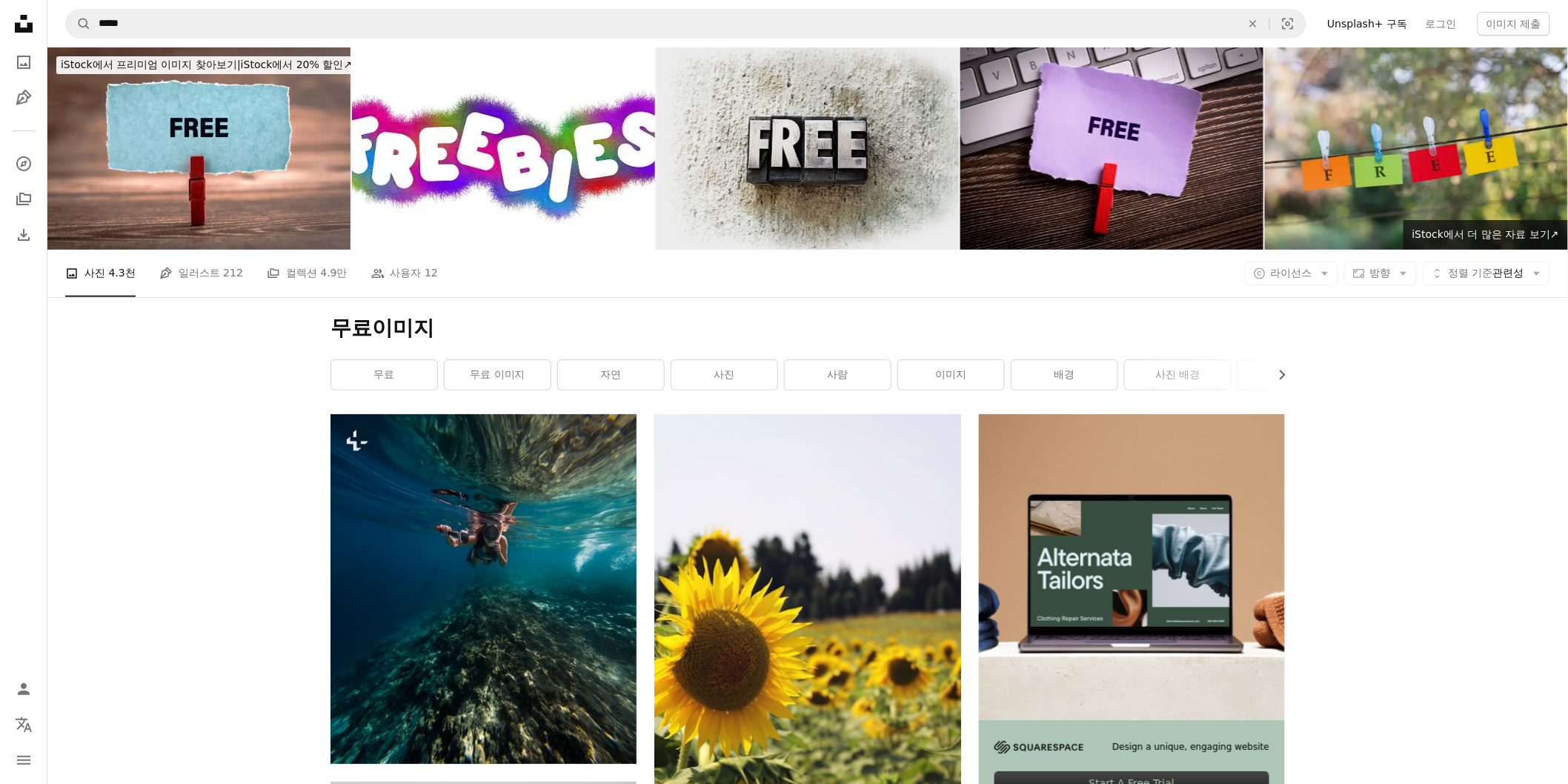
click at [795, 141] on img at bounding box center [808, 149] width 303 height 202
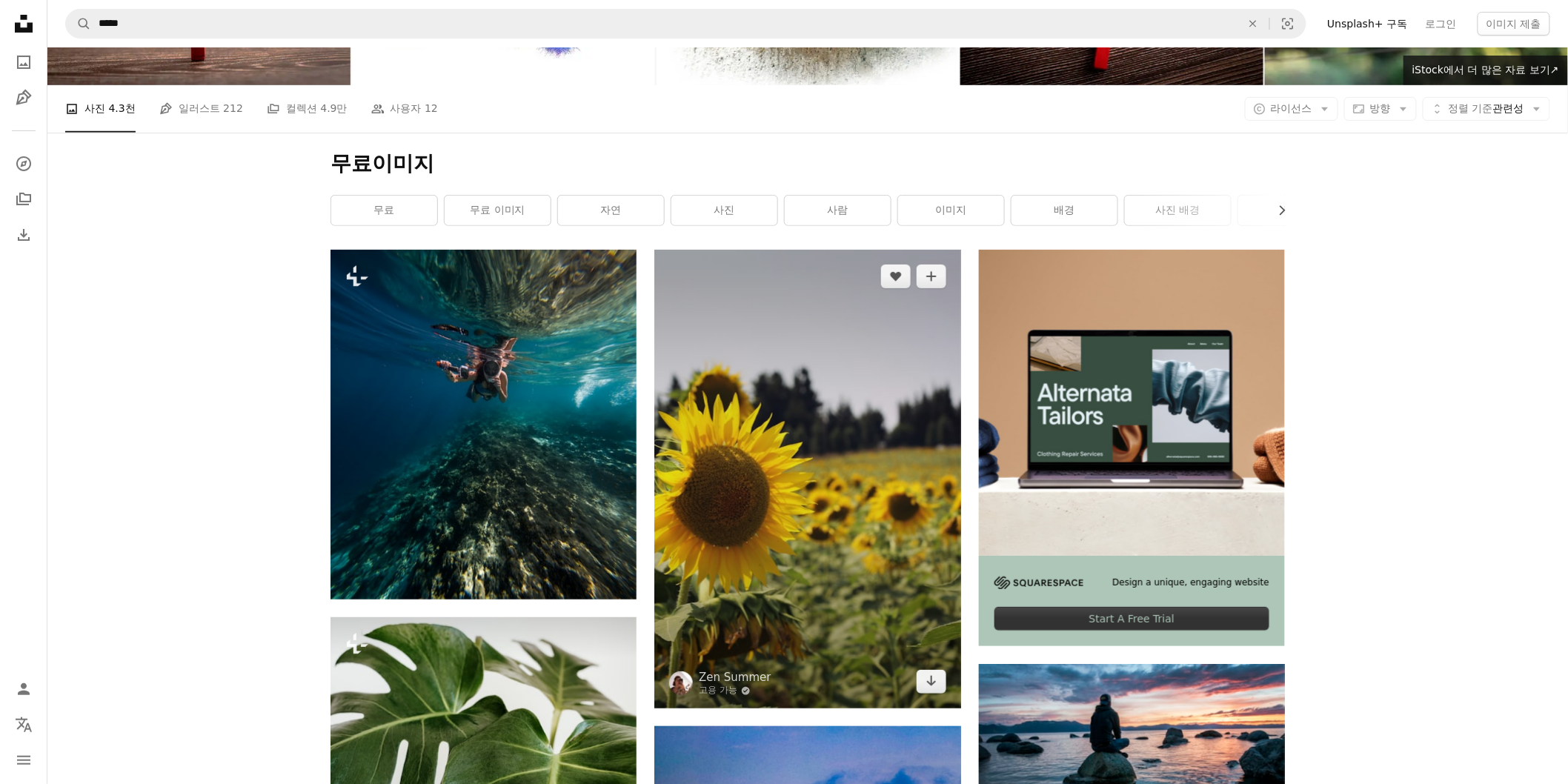
scroll to position [82, 0]
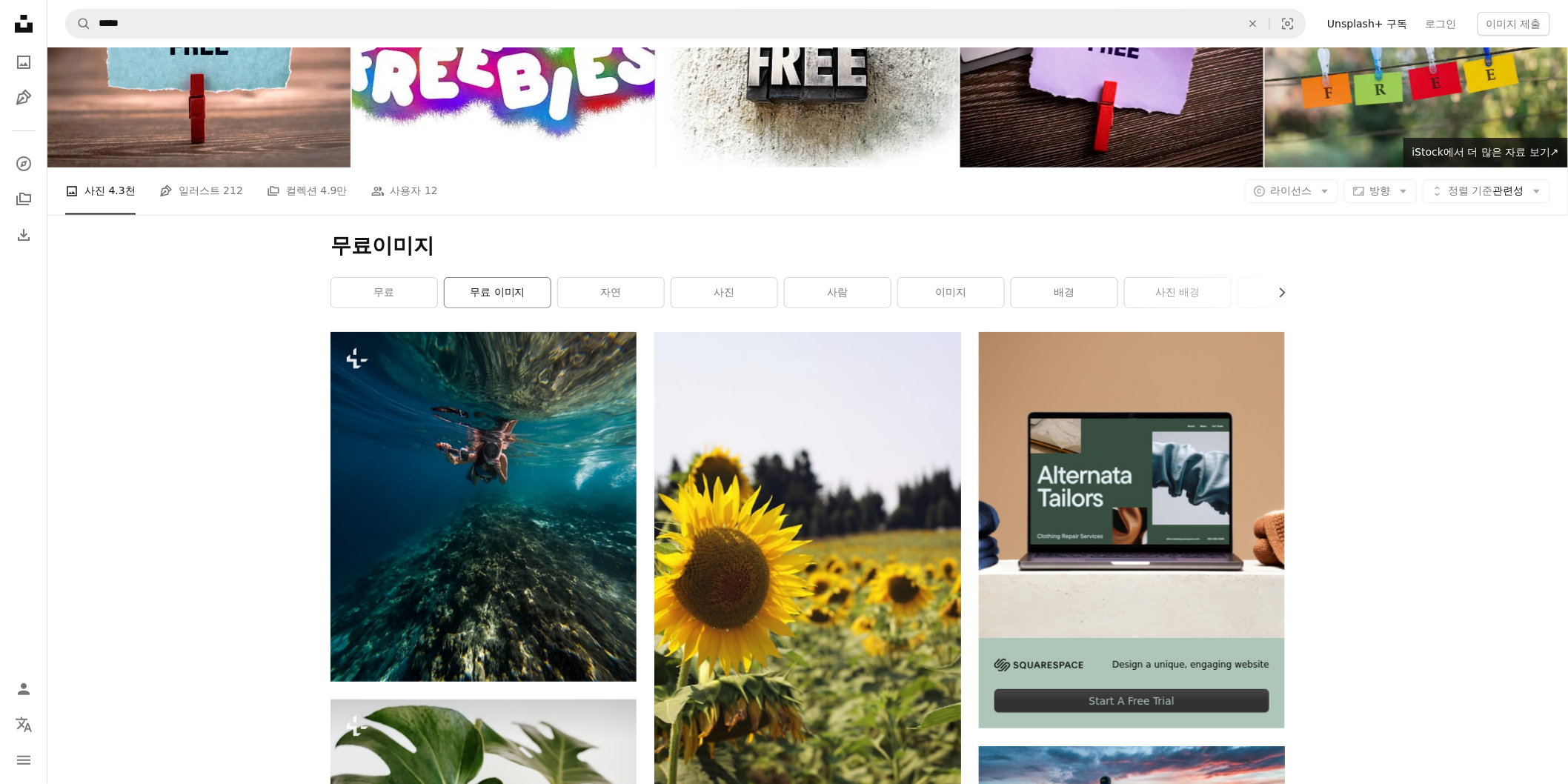
click at [497, 288] on link "무료 이미지" at bounding box center [498, 292] width 106 height 30
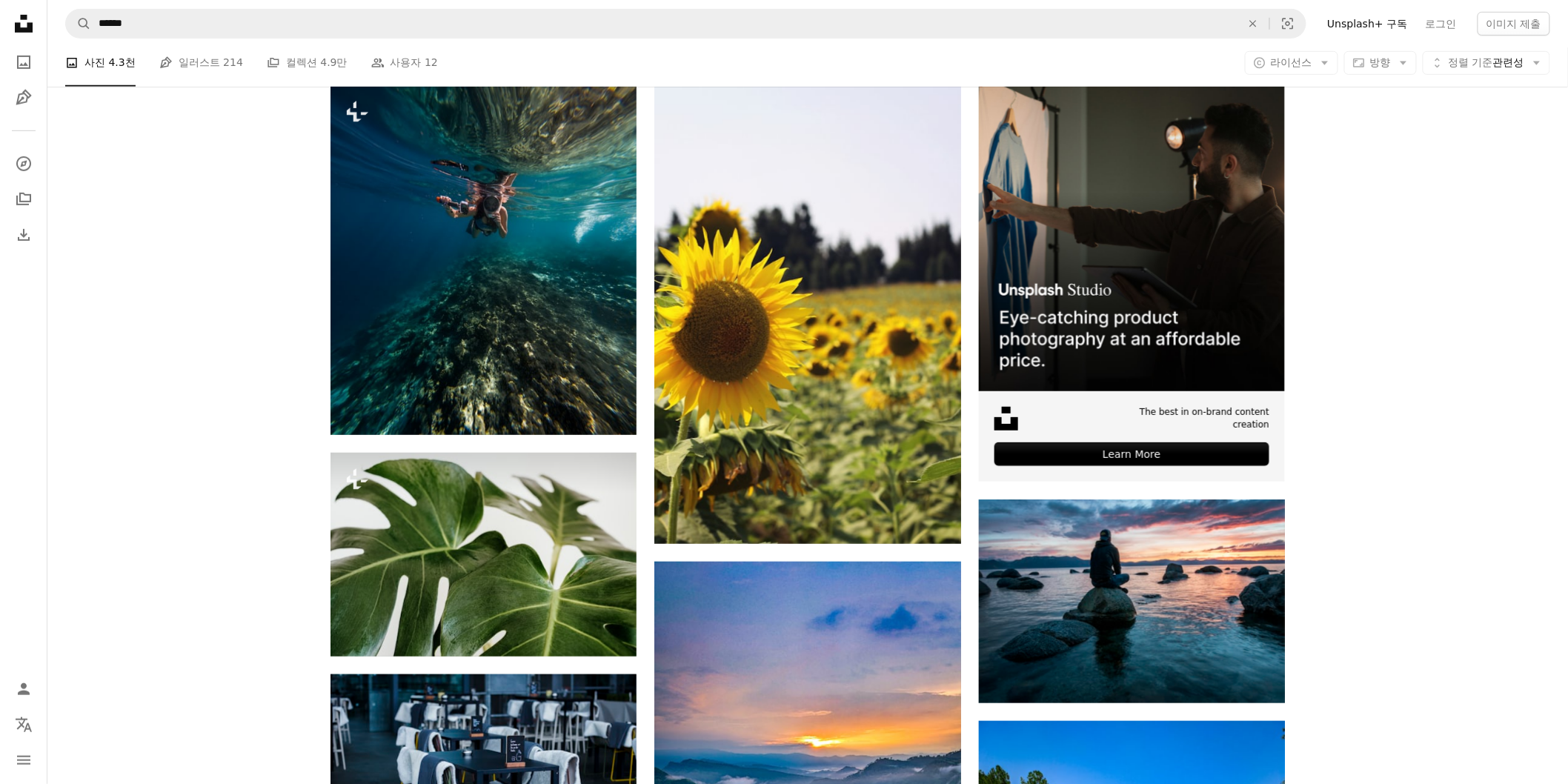
scroll to position [165, 0]
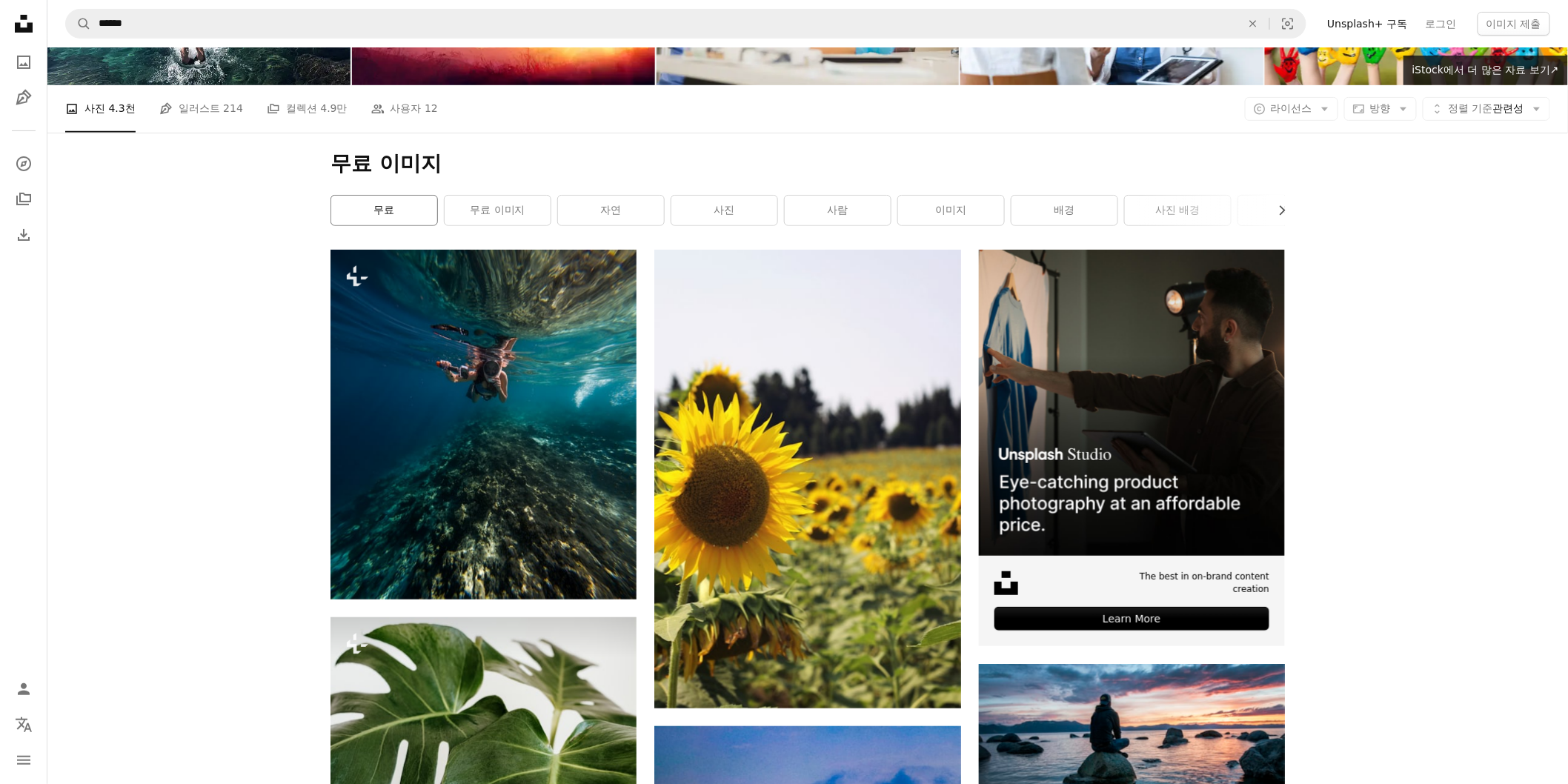
click at [400, 209] on link "무료" at bounding box center [384, 210] width 106 height 30
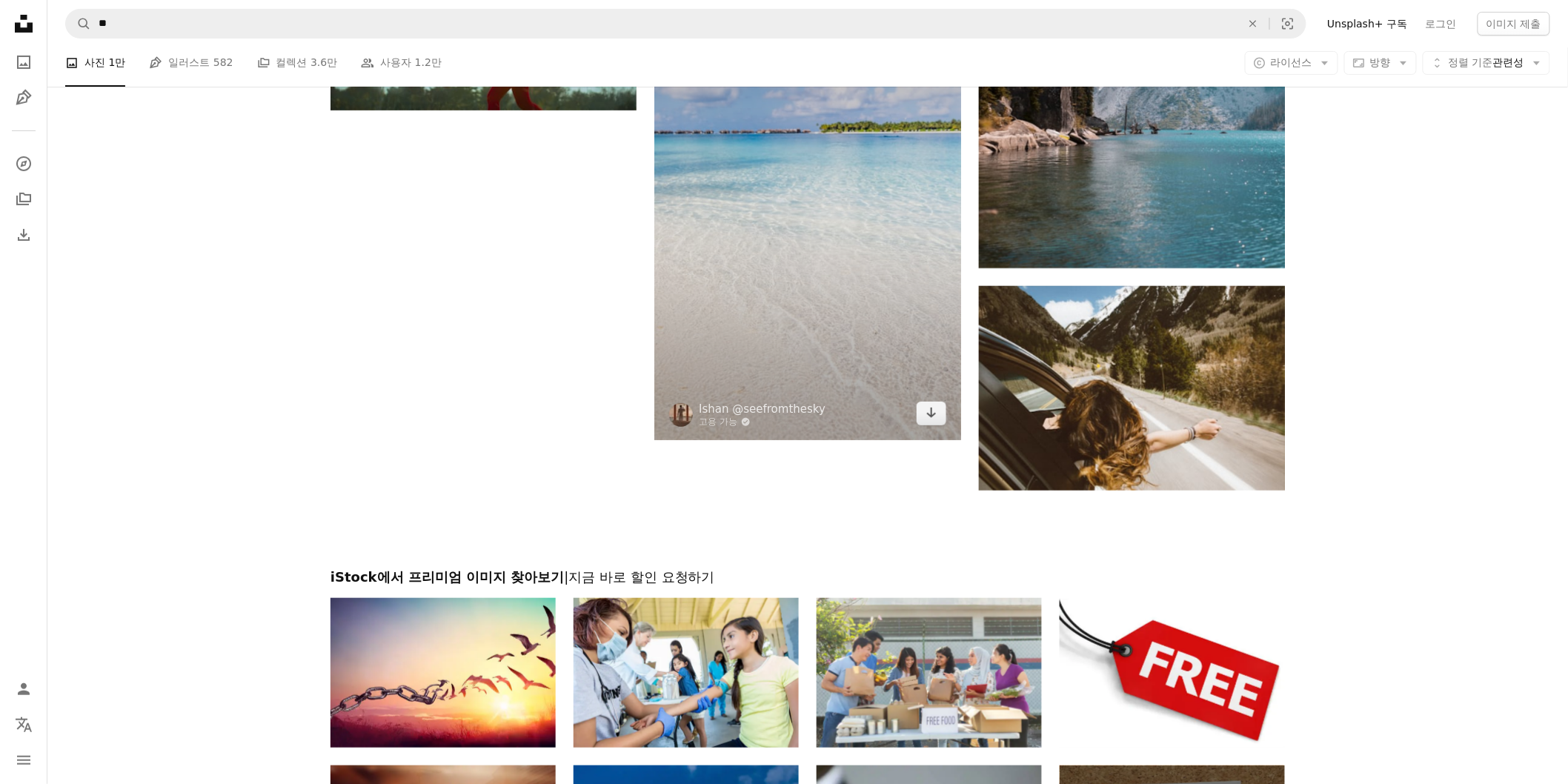
scroll to position [2960, 0]
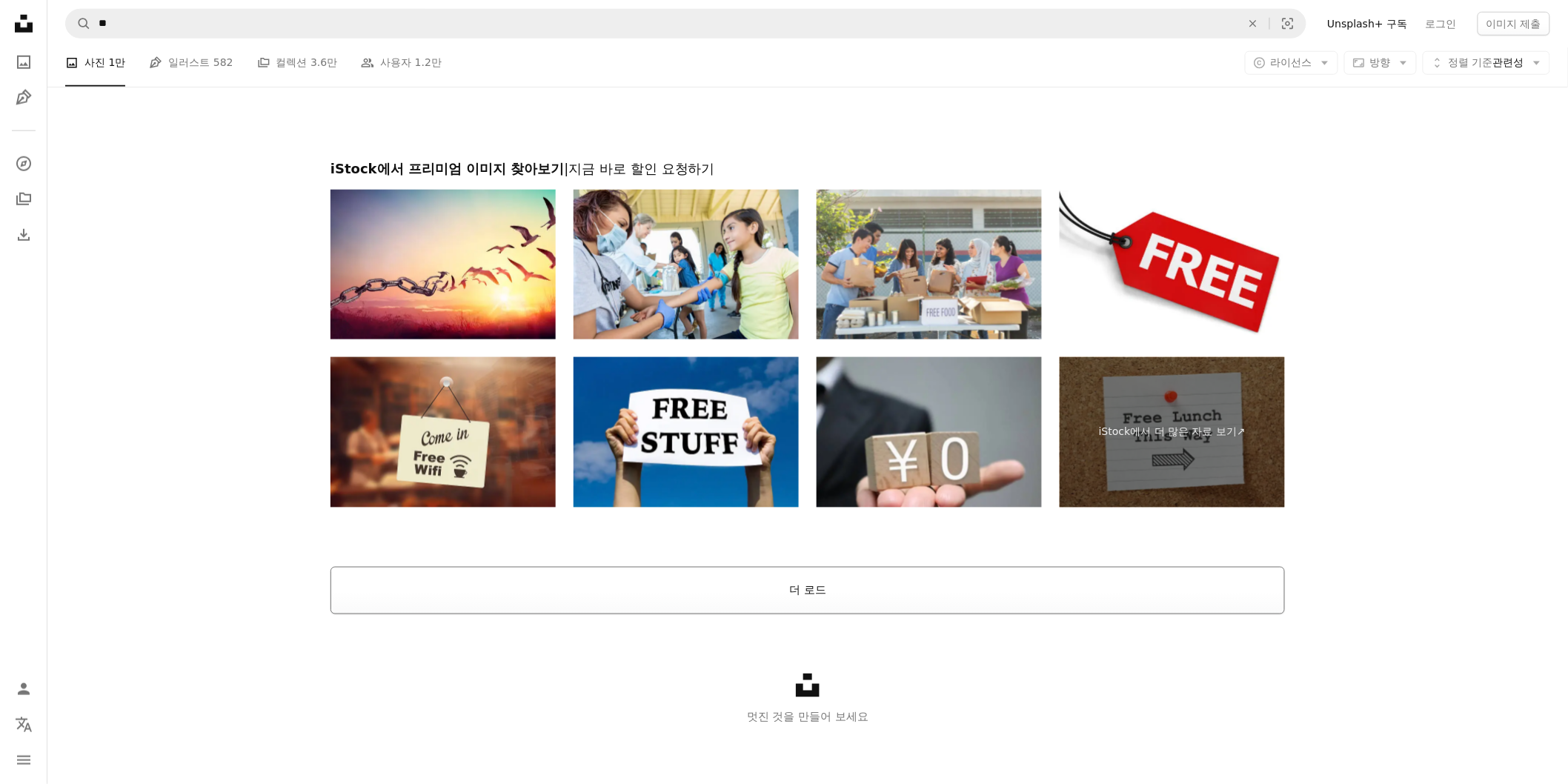
click at [819, 470] on button "더 로드" at bounding box center [808, 591] width 955 height 48
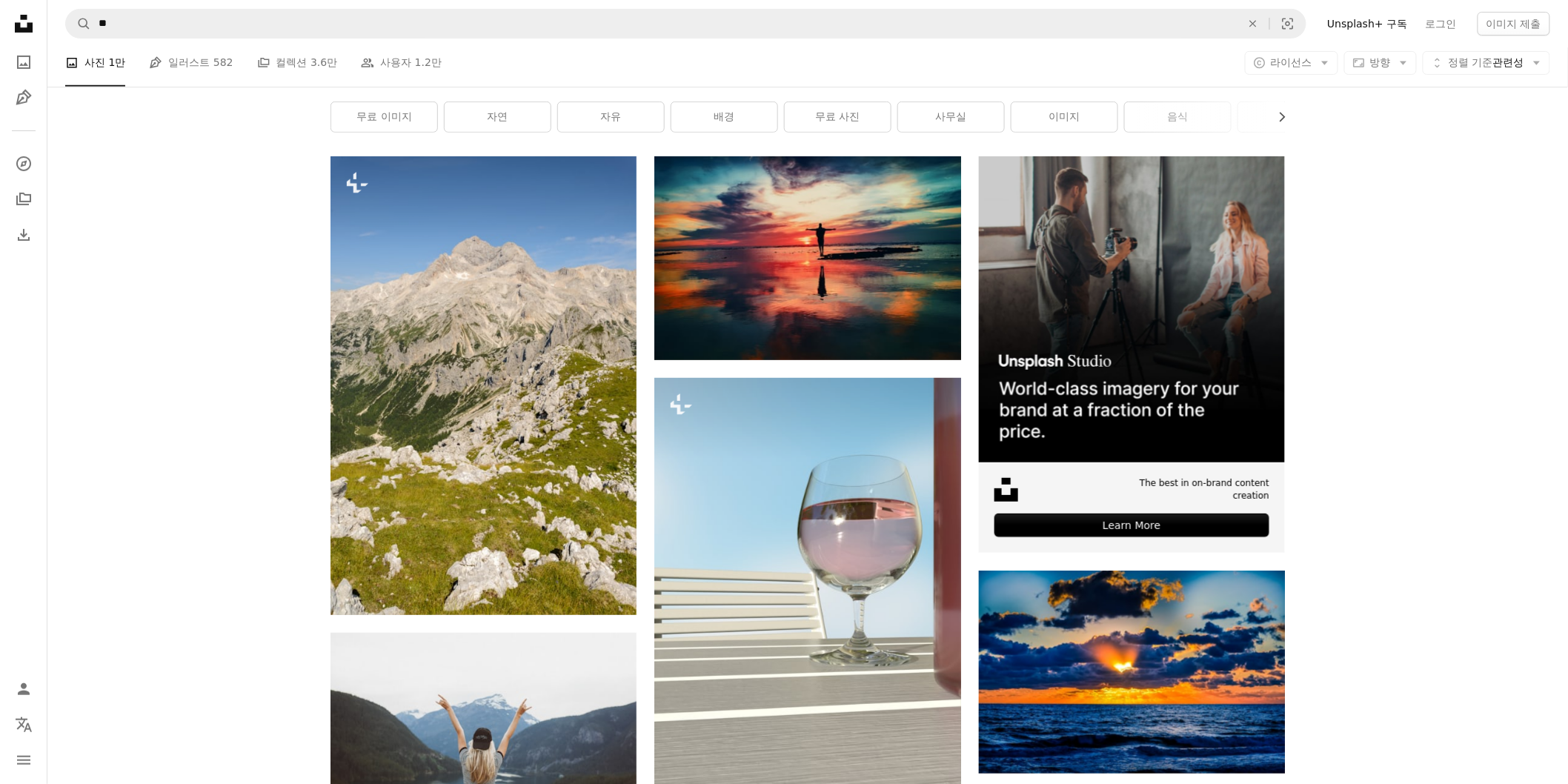
scroll to position [201, 0]
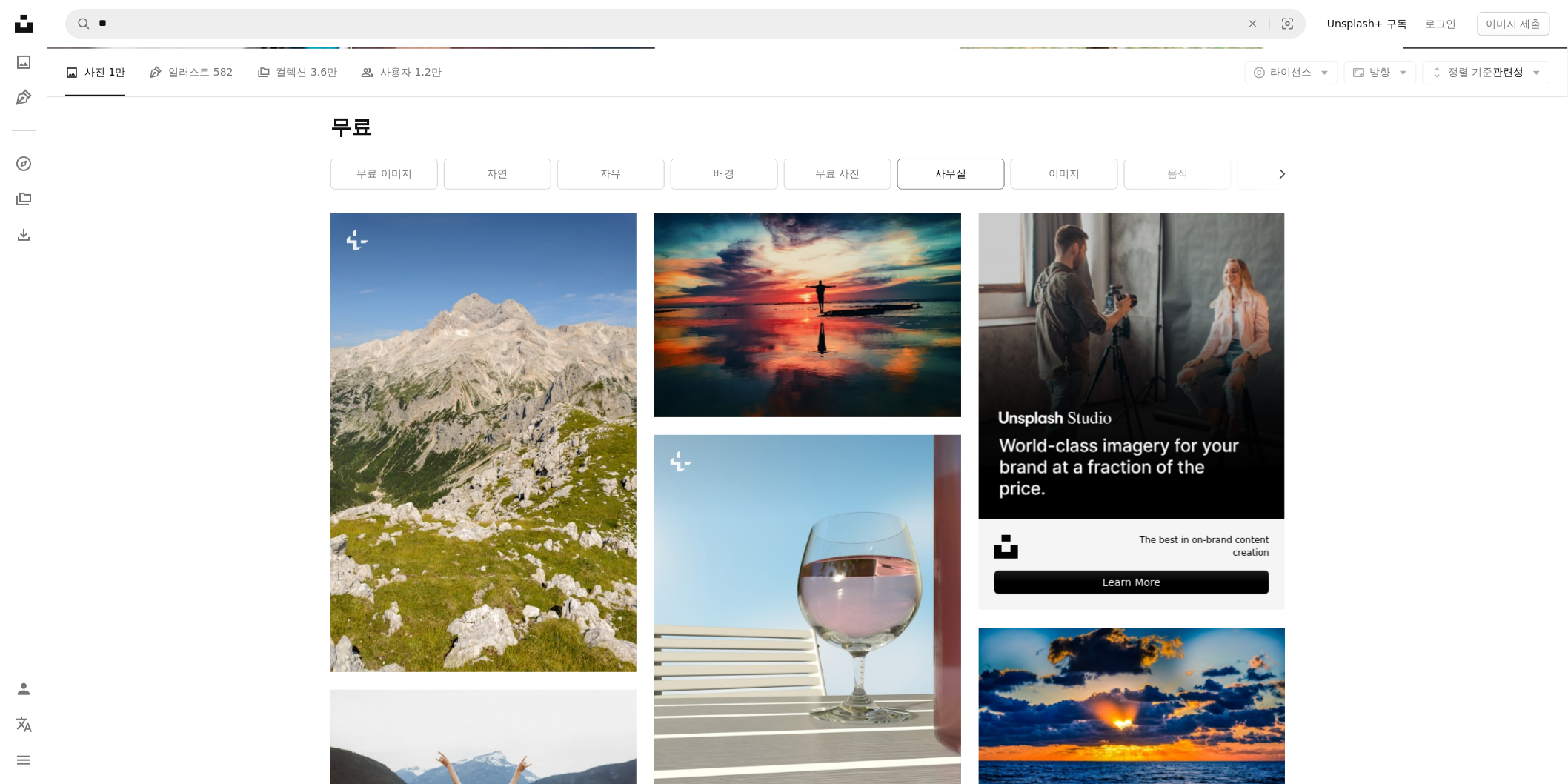
click at [948, 173] on link "사무실" at bounding box center [950, 173] width 106 height 30
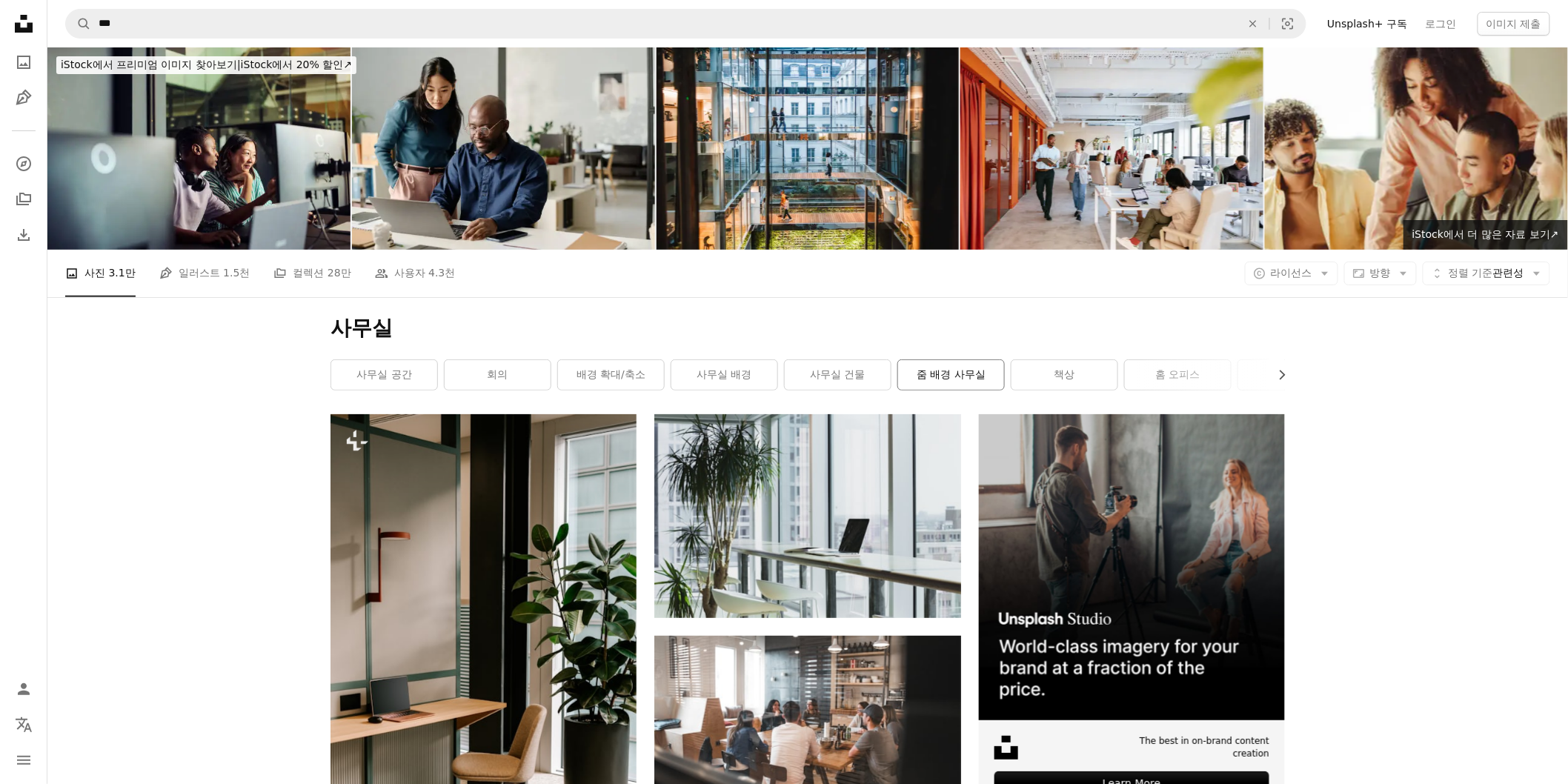
click at [948, 374] on link "줌 배경 사무실" at bounding box center [950, 374] width 106 height 30
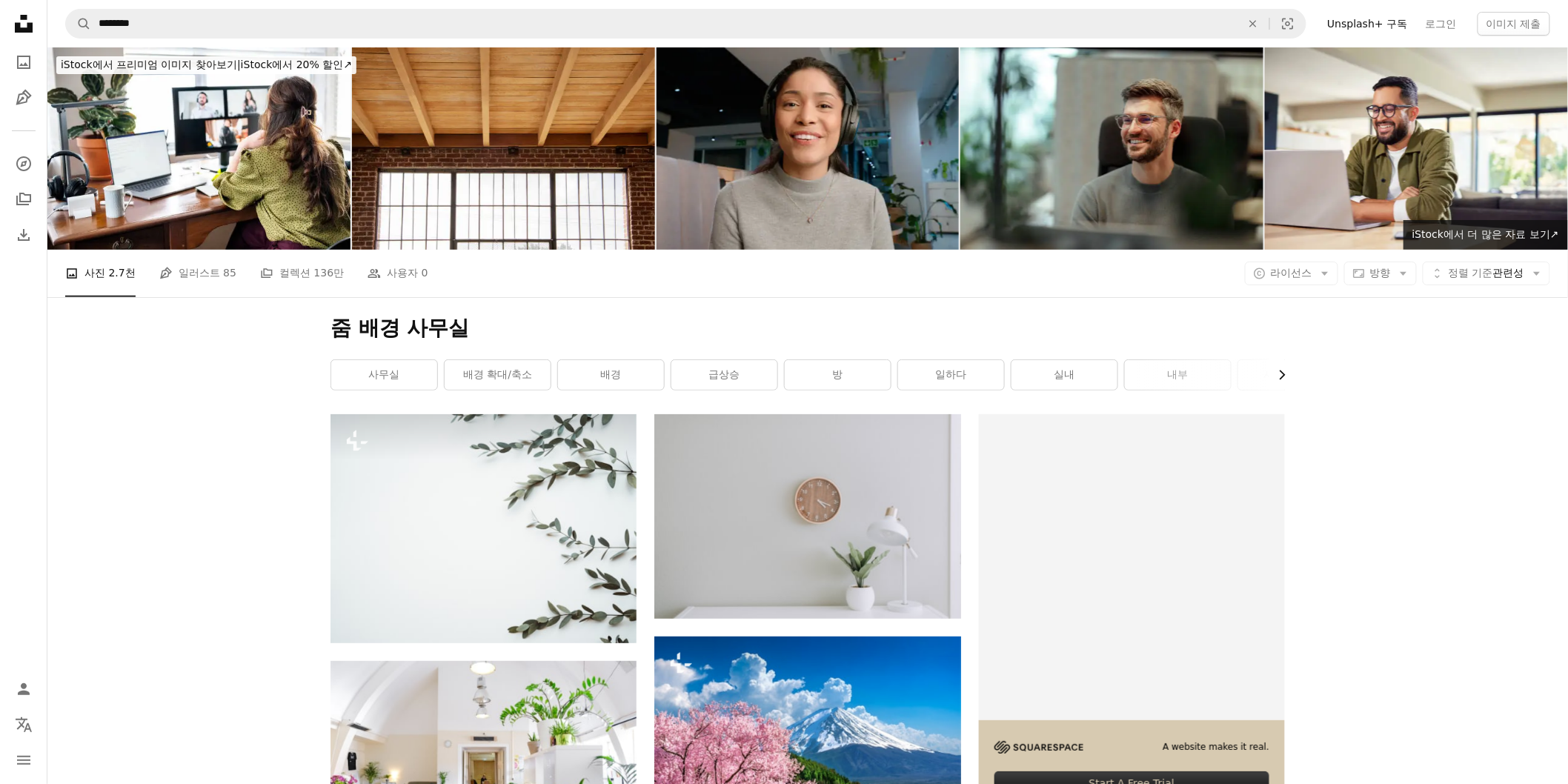
click at [948, 372] on icon "Chevron right" at bounding box center [1283, 375] width 15 height 15
click at [328, 373] on icon "Chevron left" at bounding box center [334, 375] width 15 height 15
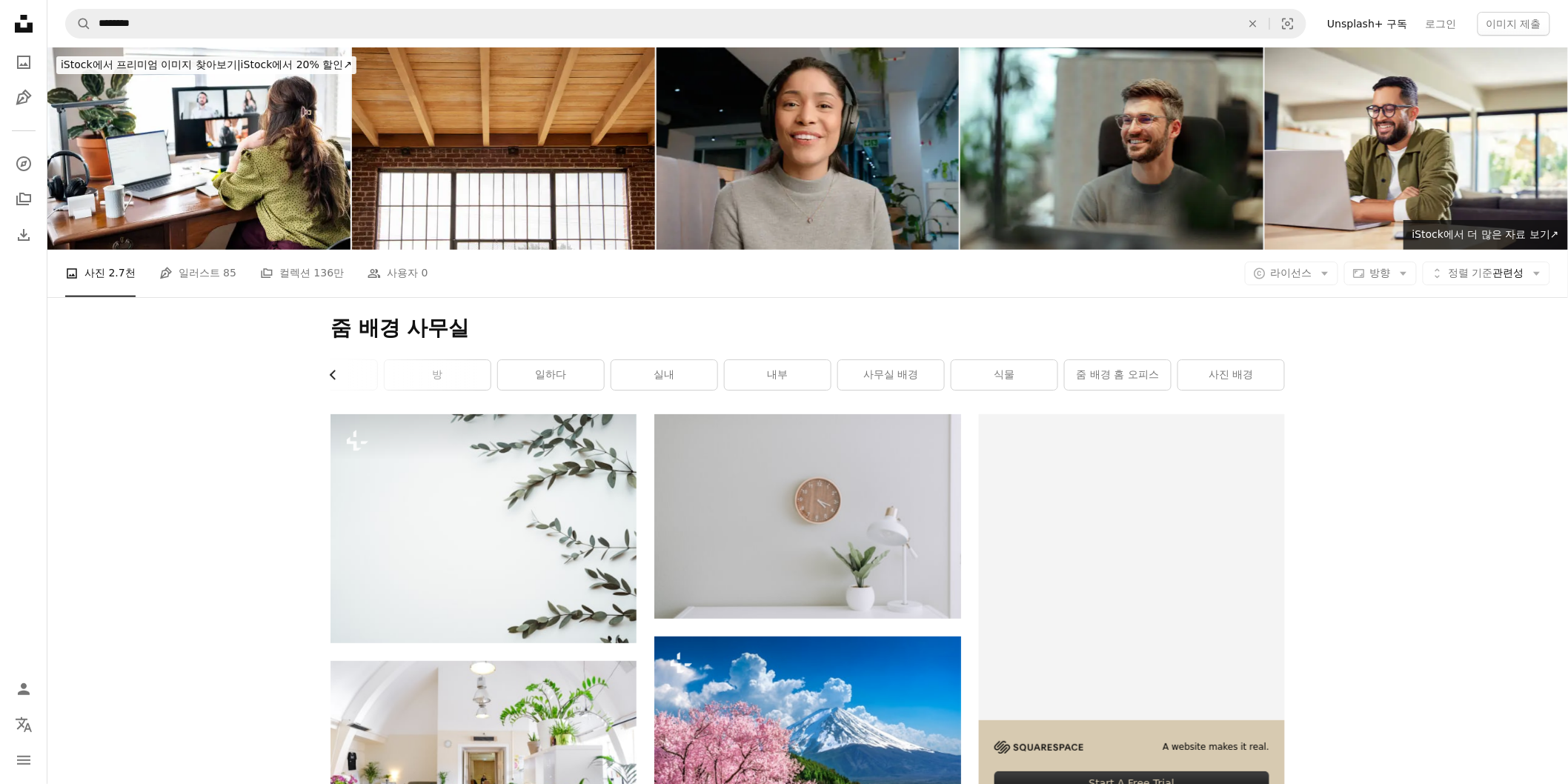
scroll to position [0, 178]
click at [328, 373] on icon "Chevron left" at bounding box center [334, 375] width 15 height 15
click at [730, 372] on link "급상승" at bounding box center [724, 374] width 106 height 30
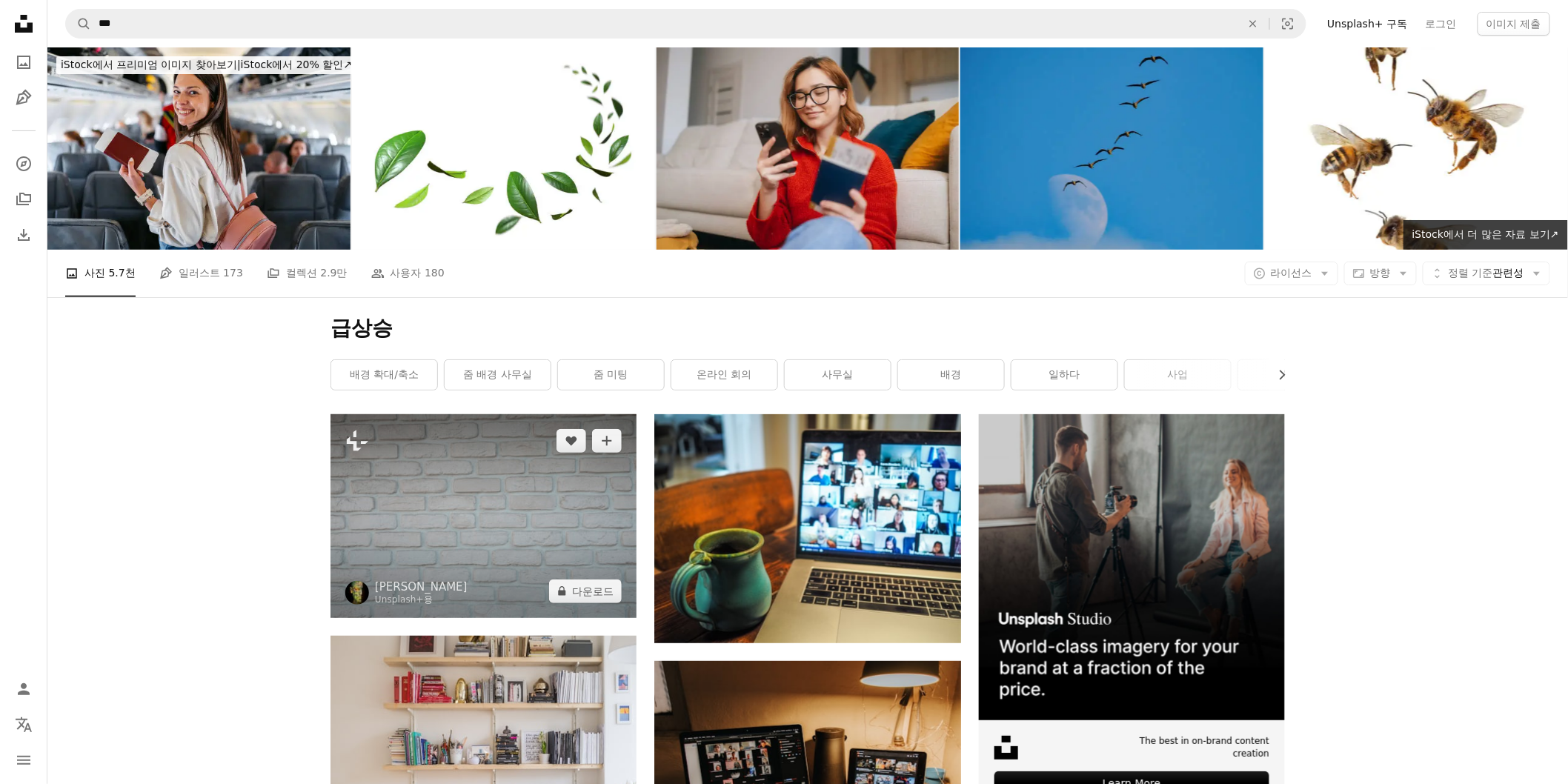
click at [522, 470] on img at bounding box center [483, 516] width 306 height 204
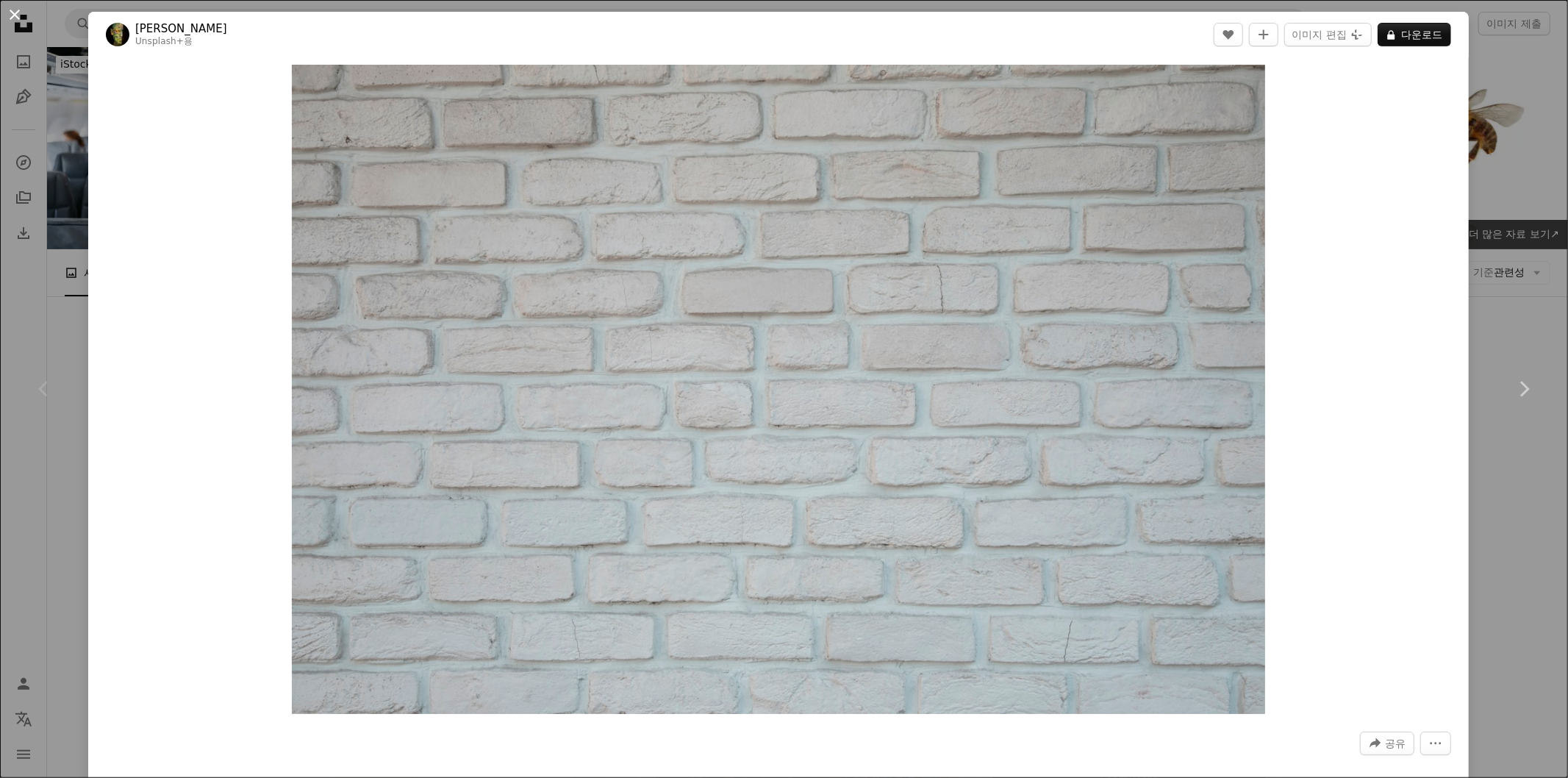
click at [8, 13] on button "An X shape" at bounding box center [14, 14] width 18 height 18
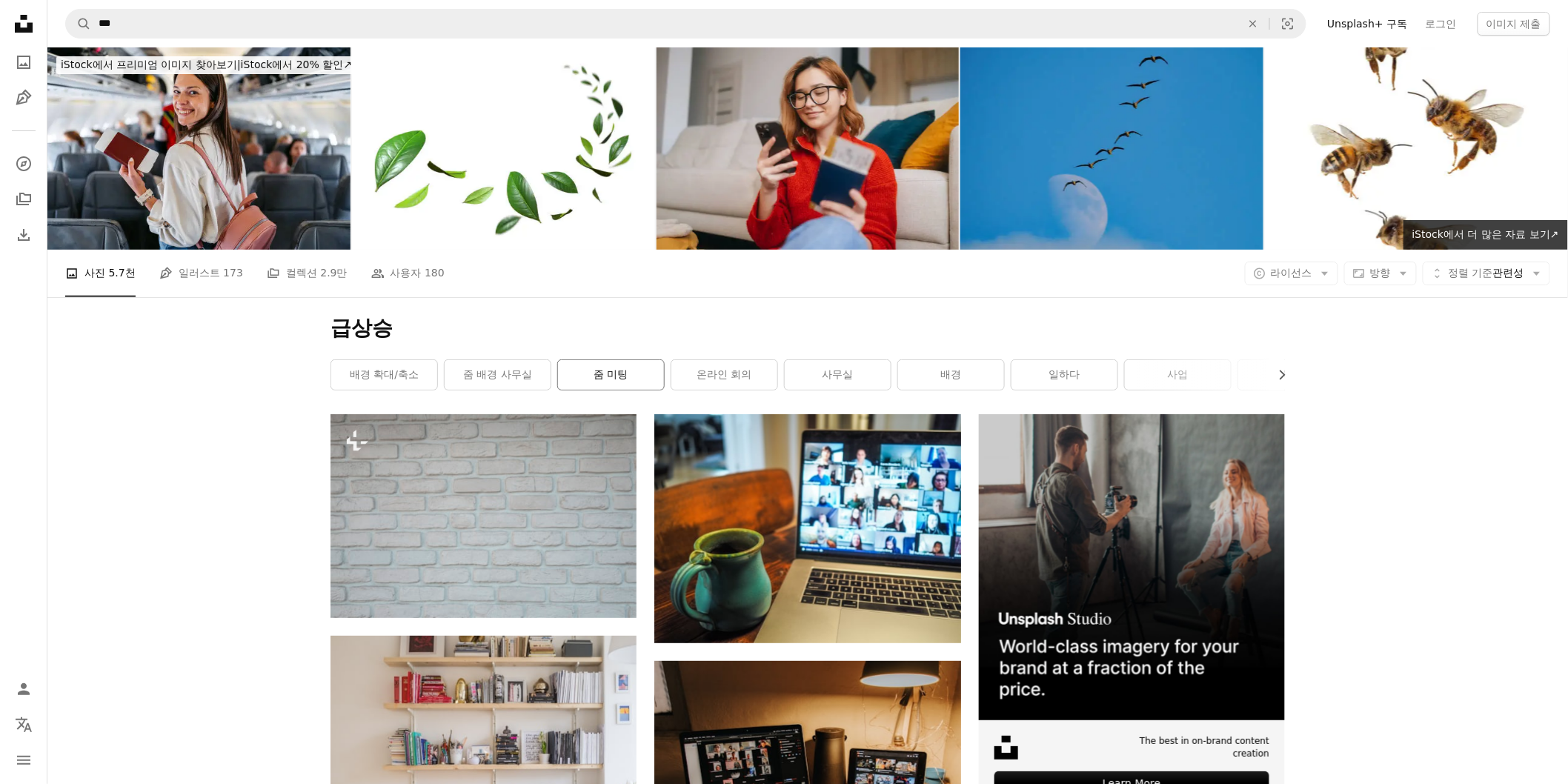
click at [619, 369] on link "줌 미팅" at bounding box center [611, 374] width 106 height 30
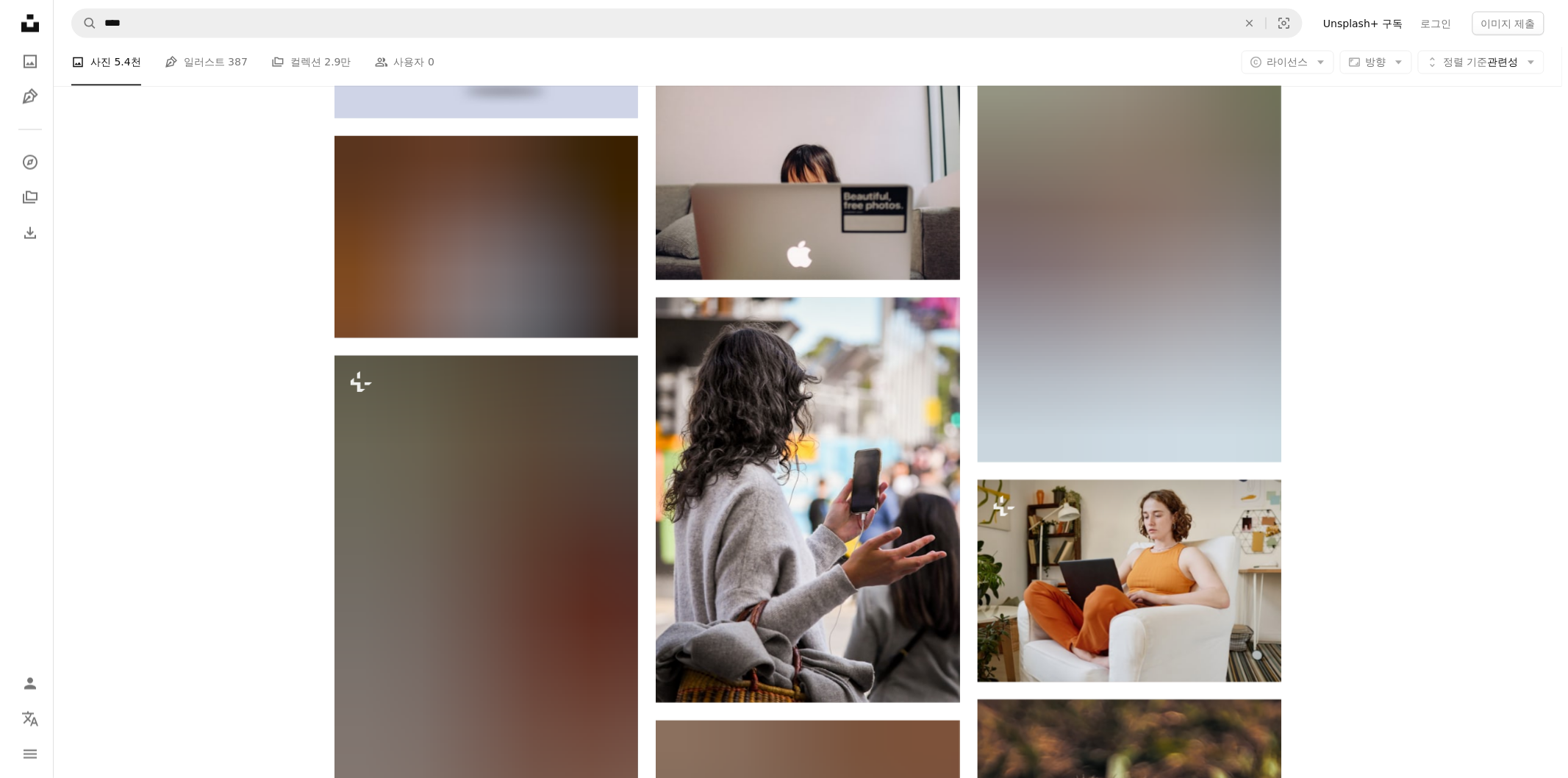
scroll to position [1143, 0]
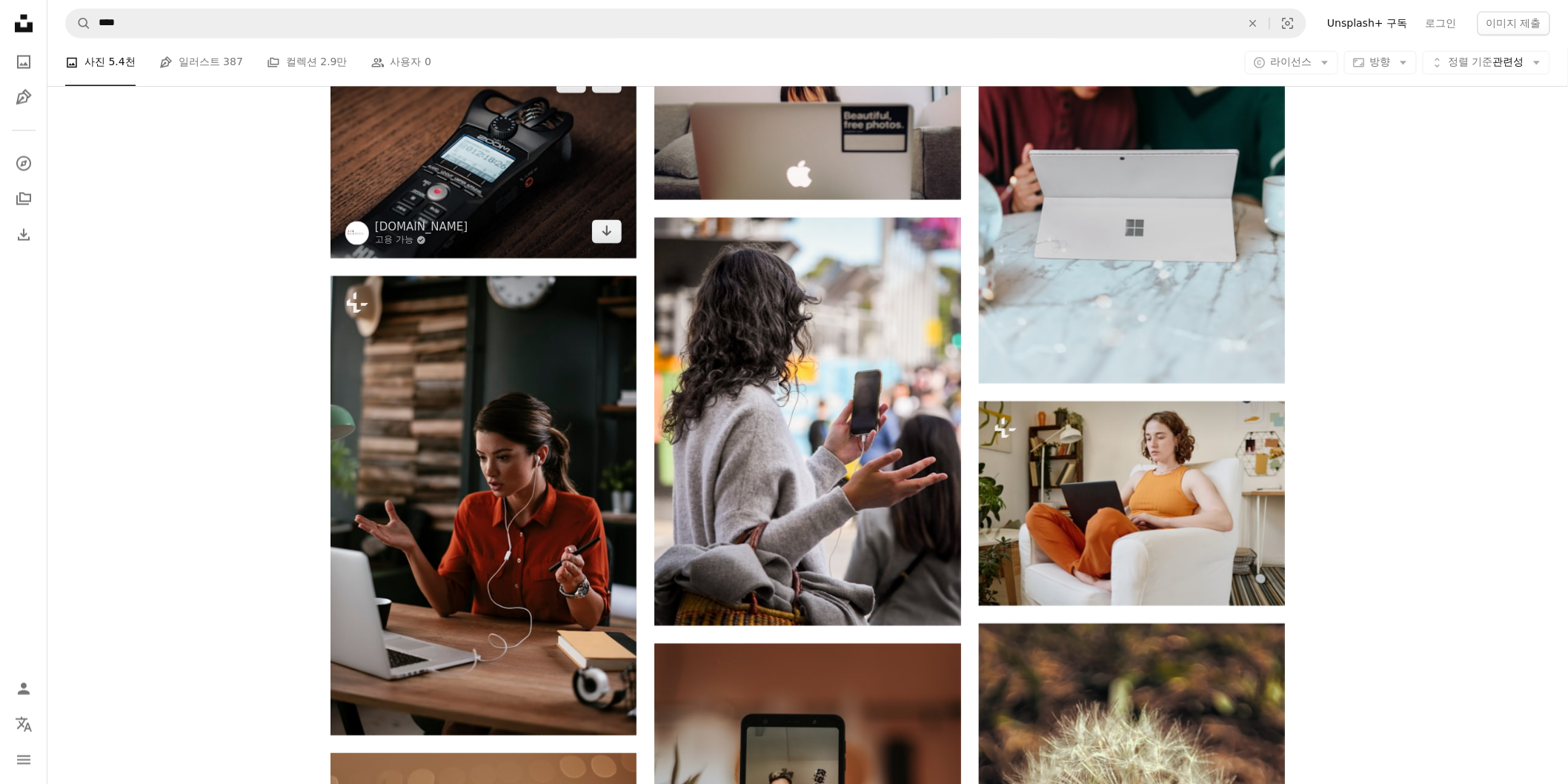
click at [512, 190] on img at bounding box center [483, 157] width 306 height 204
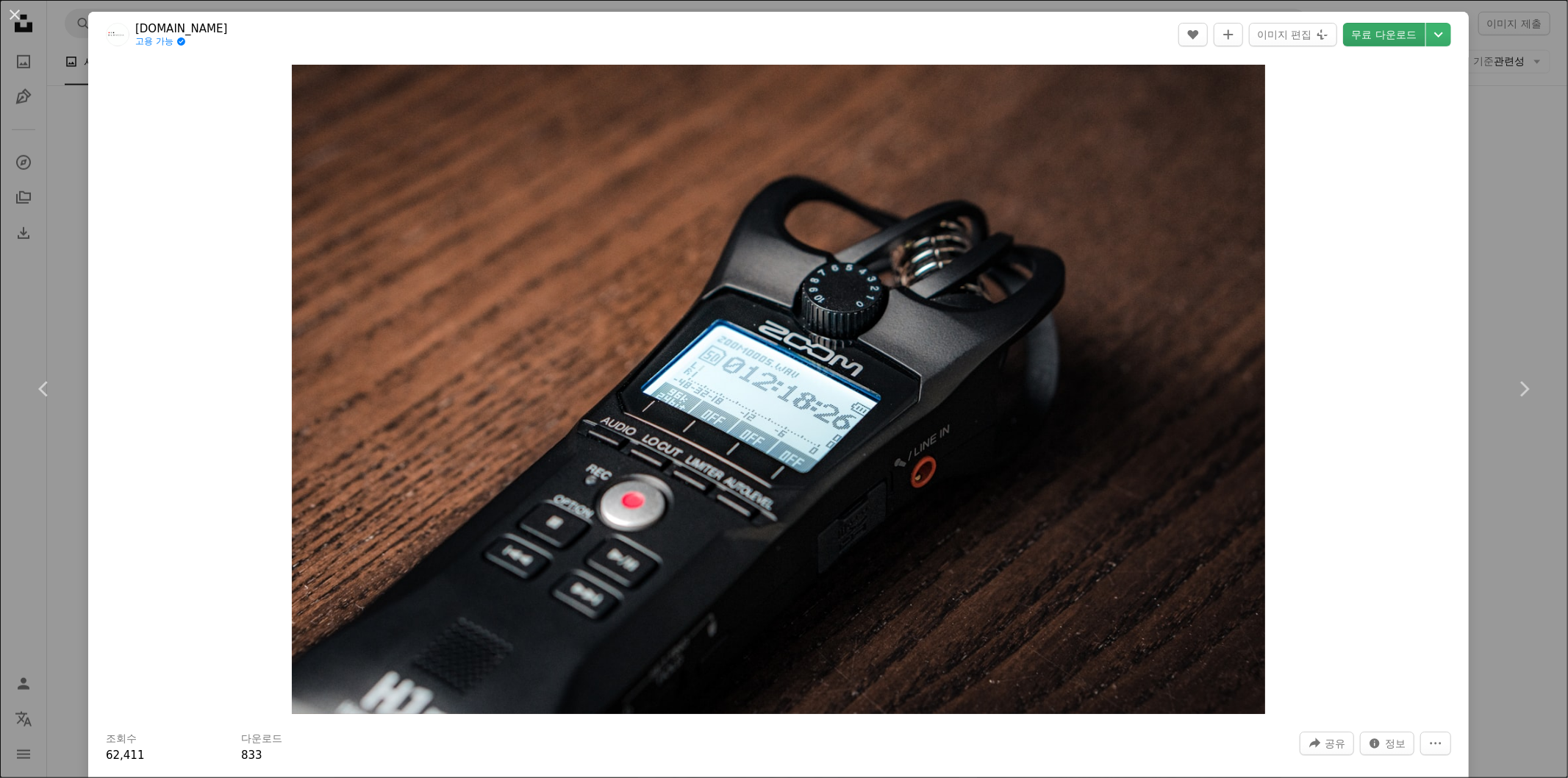
click at [940, 28] on link "무료 다운로드" at bounding box center [1384, 34] width 82 height 24
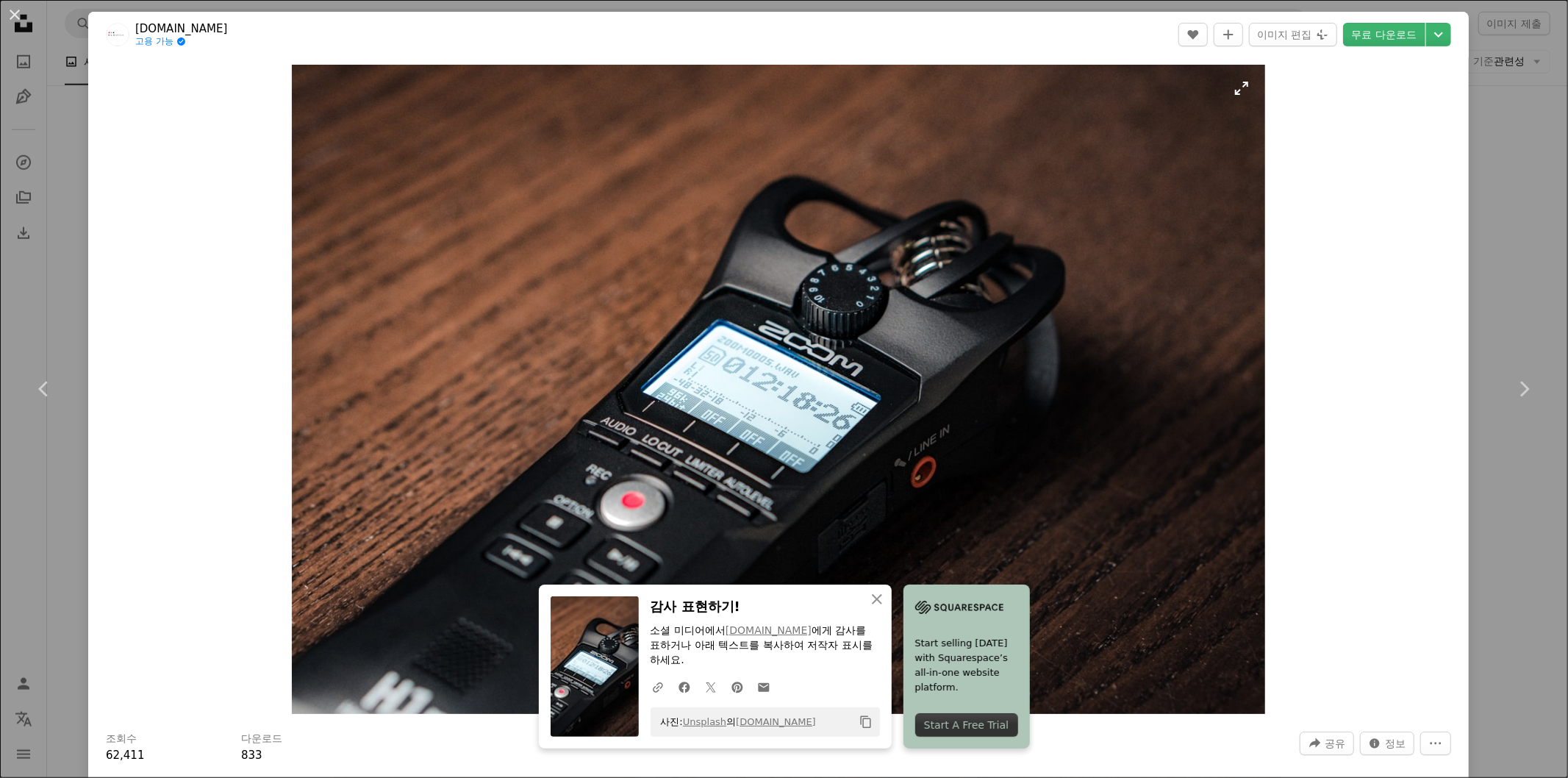
drag, startPoint x: 203, startPoint y: 178, endPoint x: 286, endPoint y: 233, distance: 99.6
click at [203, 178] on div "Zoom in" at bounding box center [778, 389] width 1380 height 664
click at [748, 466] on link "[DOMAIN_NAME]" at bounding box center [768, 630] width 86 height 11
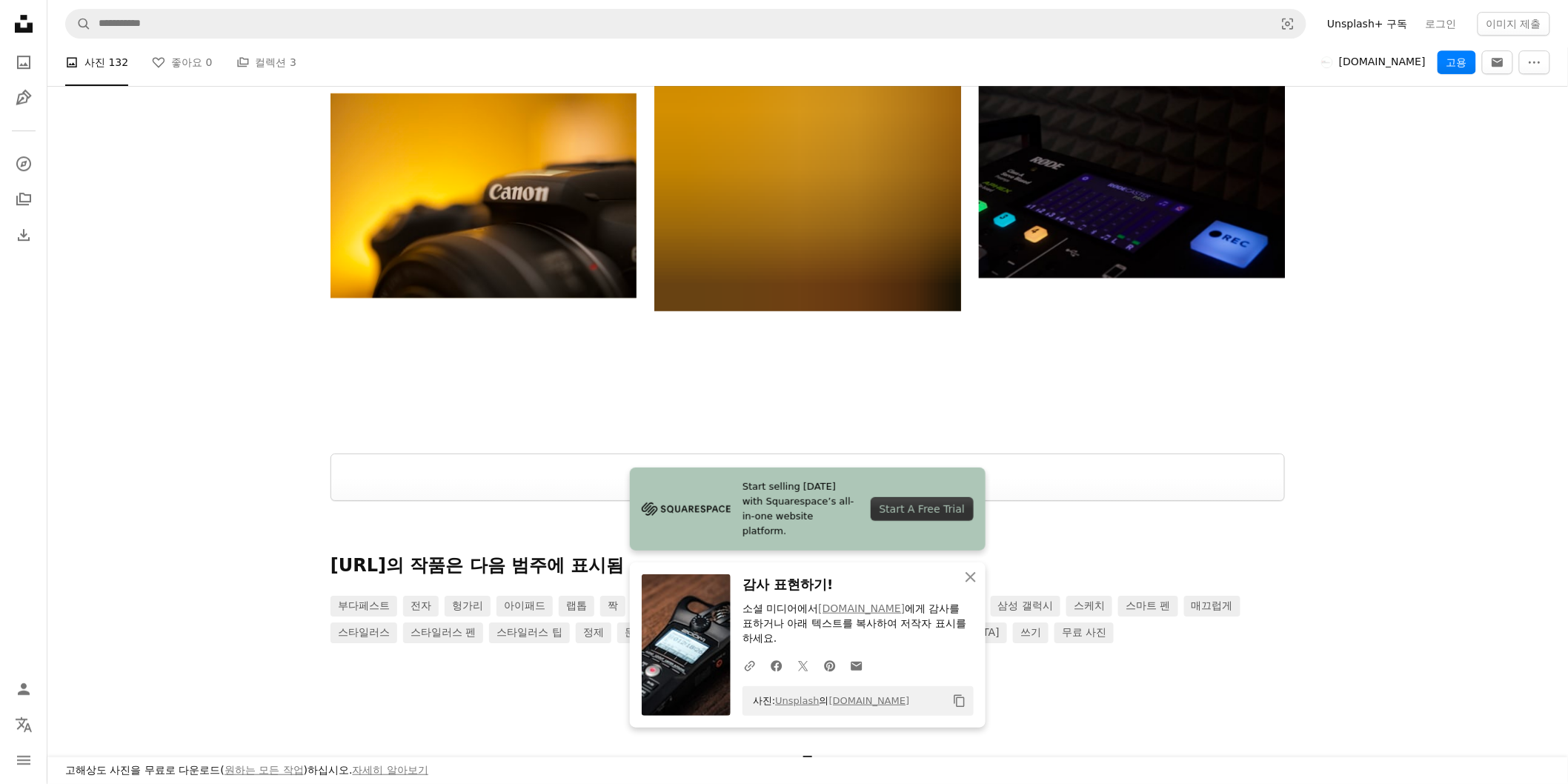
scroll to position [2057, 0]
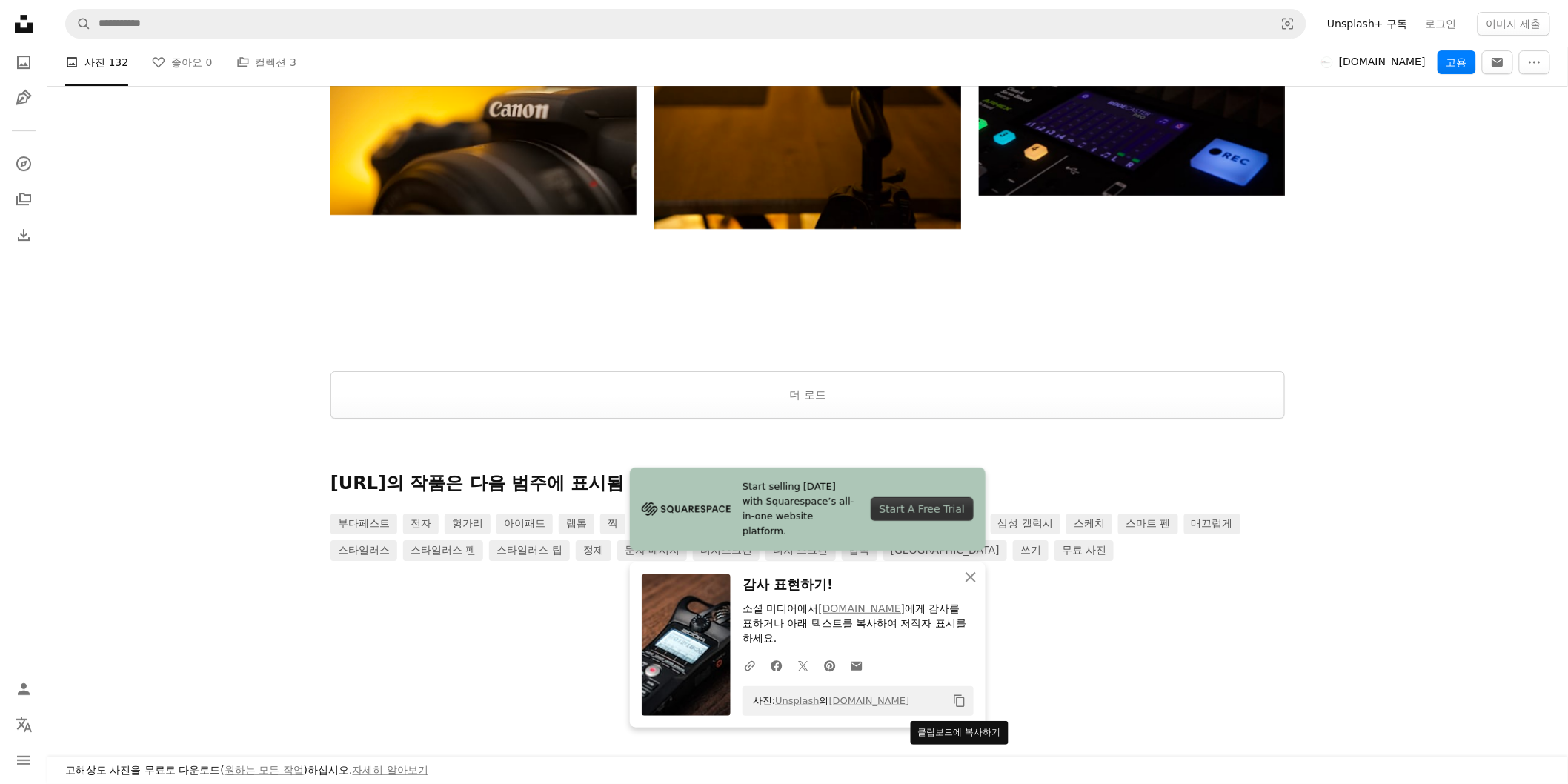
click at [948, 470] on icon "Copy content" at bounding box center [960, 701] width 13 height 13
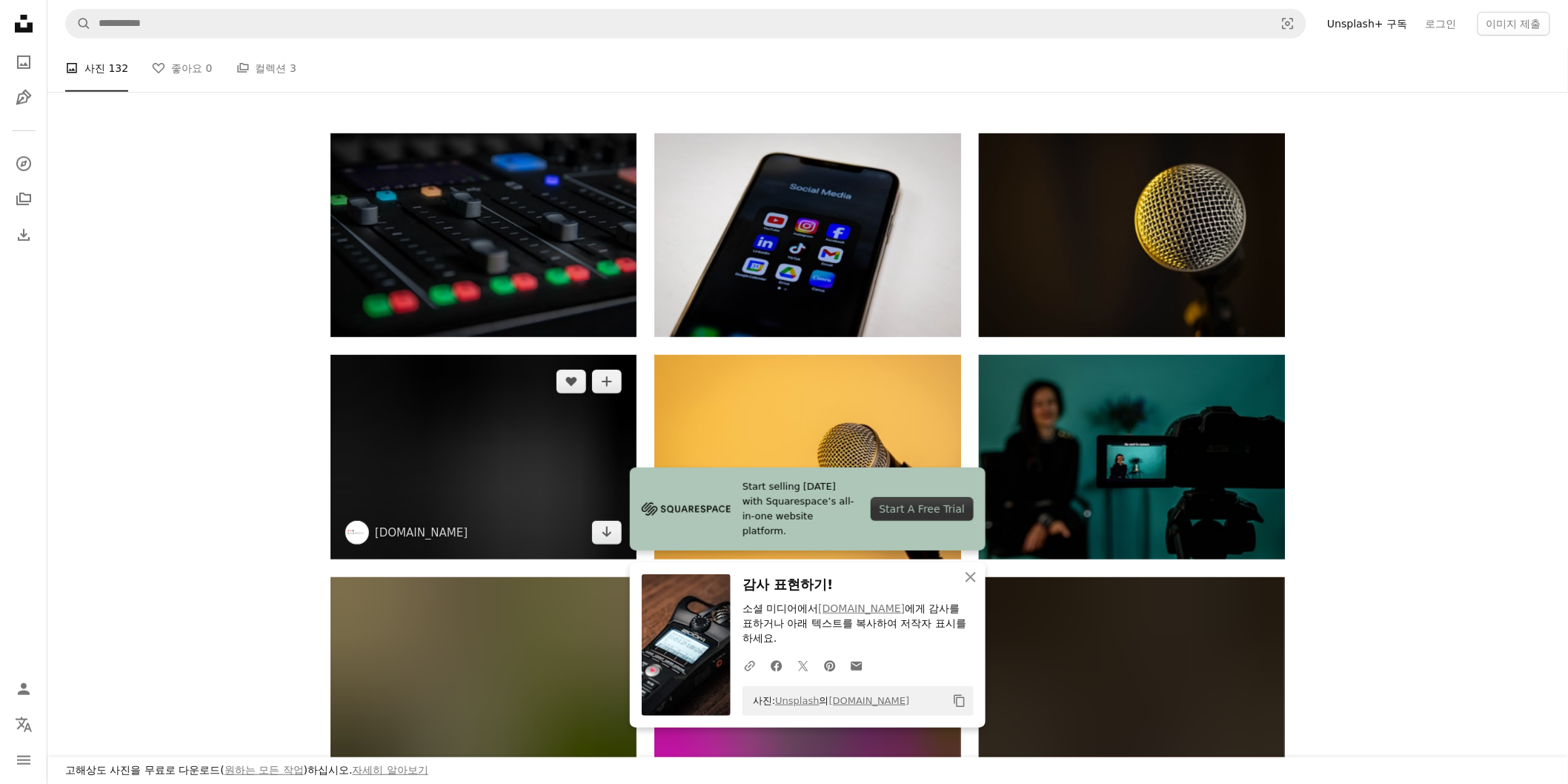
scroll to position [82, 0]
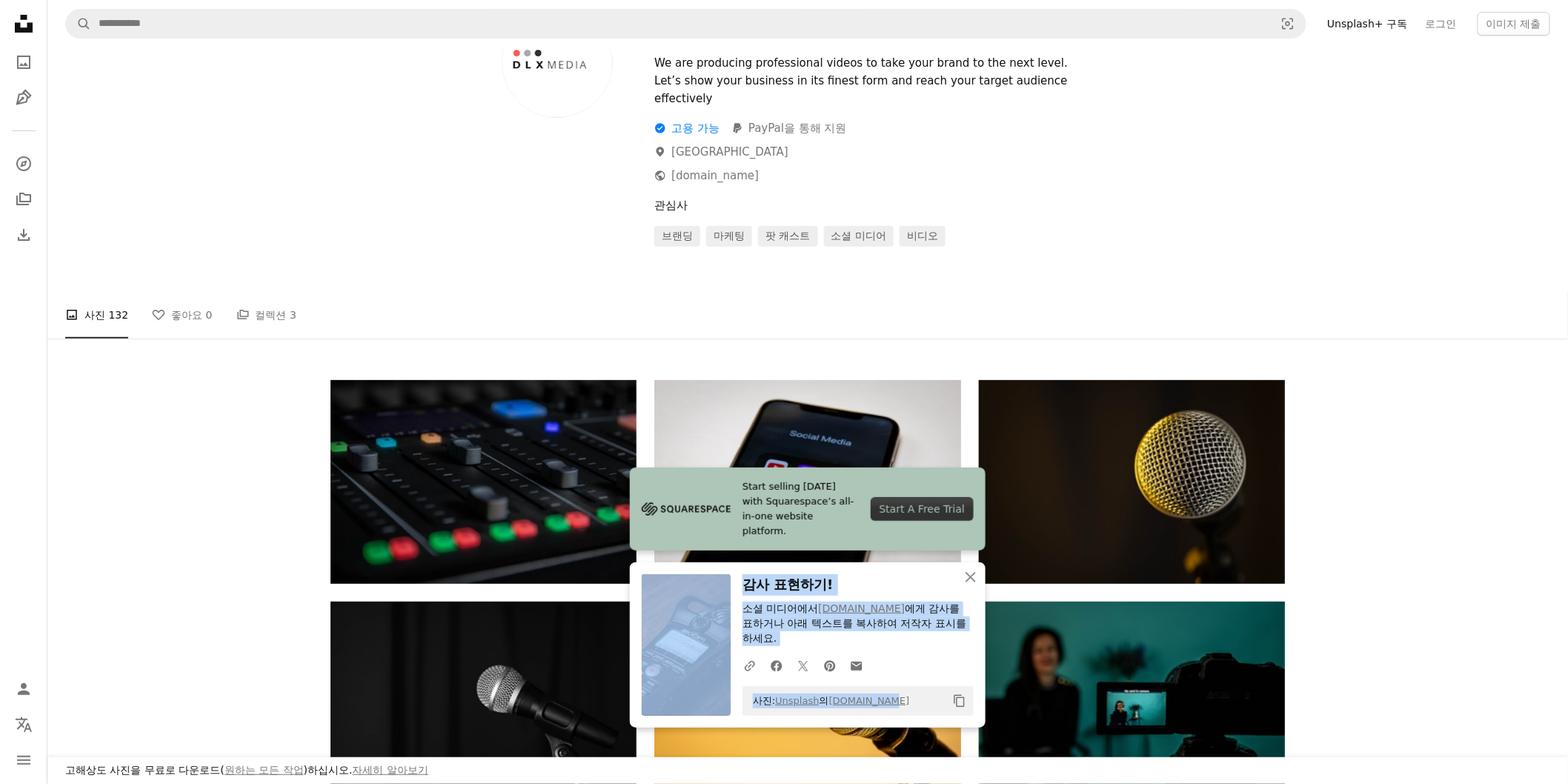
drag, startPoint x: 912, startPoint y: 705, endPoint x: 729, endPoint y: 705, distance: 183.0
click at [729, 470] on div "An X shape 닫기 감사 표현하기! 소셜 미디어에서 [DOMAIN_NAME] 에게 감사를 표하거나 아래 텍스트를 복사하여 저작자 표시를 …" at bounding box center [807, 644] width 356 height 165
click at [948, 470] on icon "Copy content" at bounding box center [960, 701] width 13 height 13
click at [849, 470] on link "[DOMAIN_NAME]" at bounding box center [862, 608] width 87 height 11
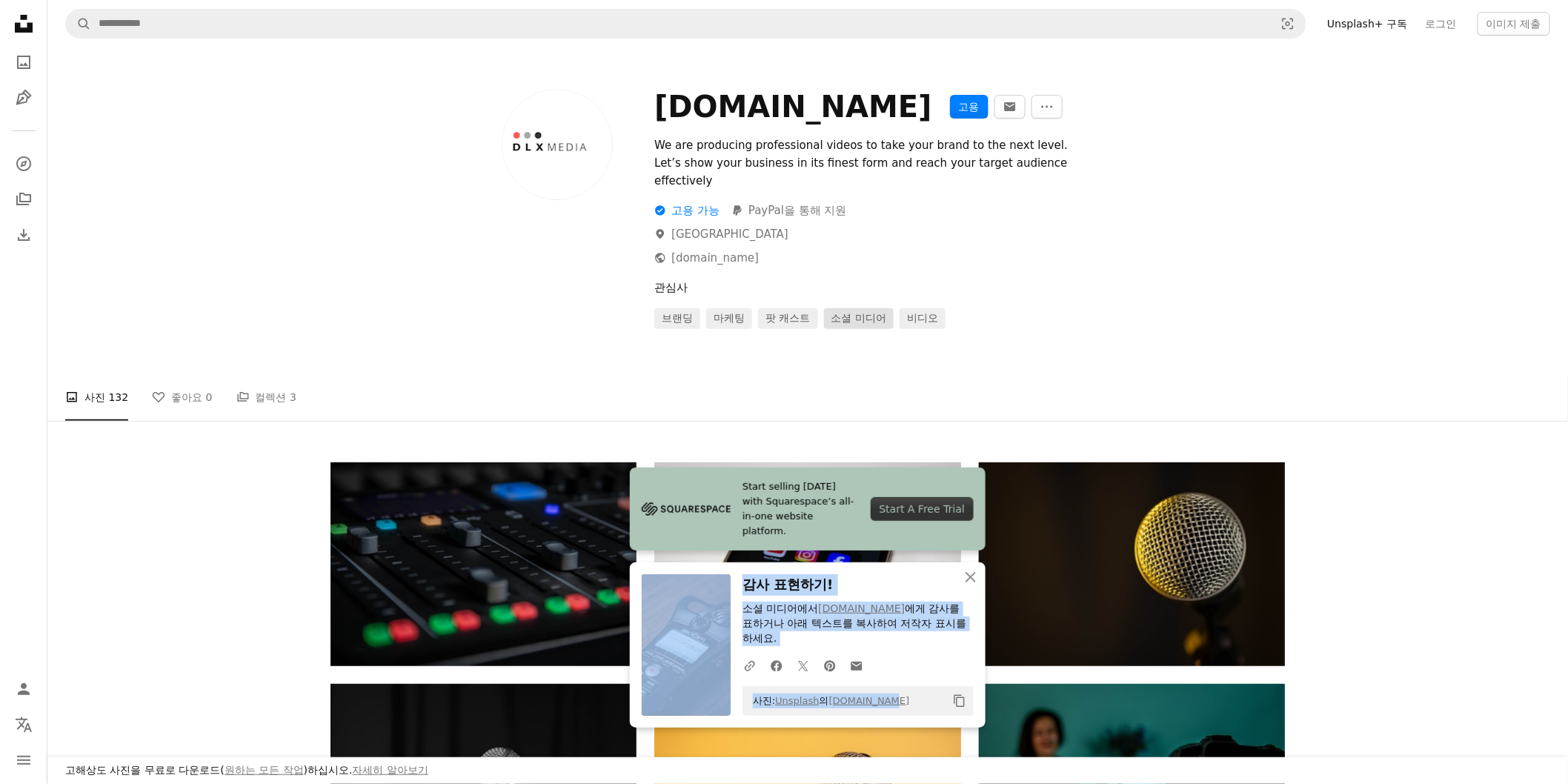
click at [868, 308] on link "소셜 미디어" at bounding box center [859, 318] width 70 height 21
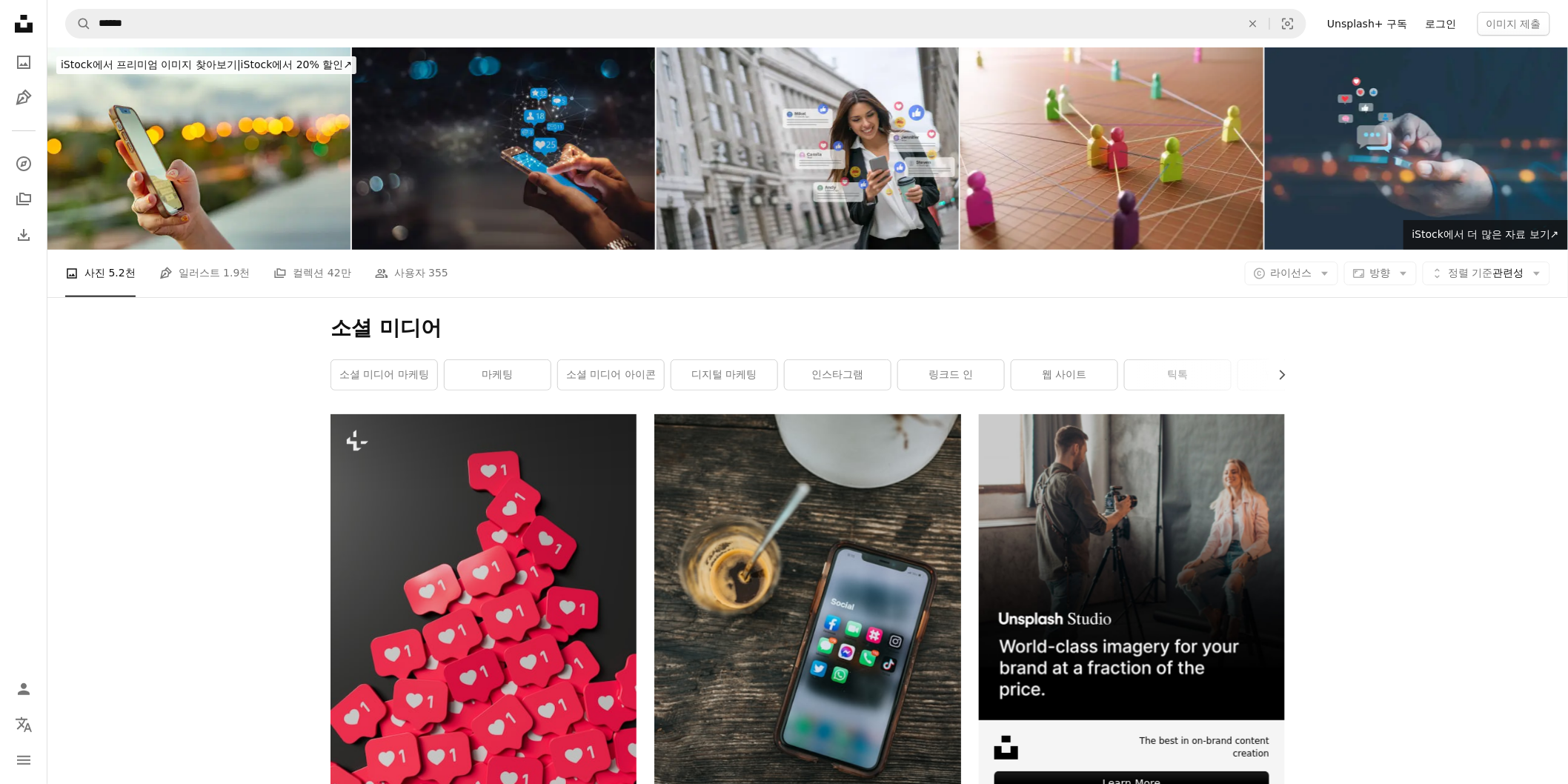
click at [948, 22] on link "로그인" at bounding box center [1441, 23] width 49 height 24
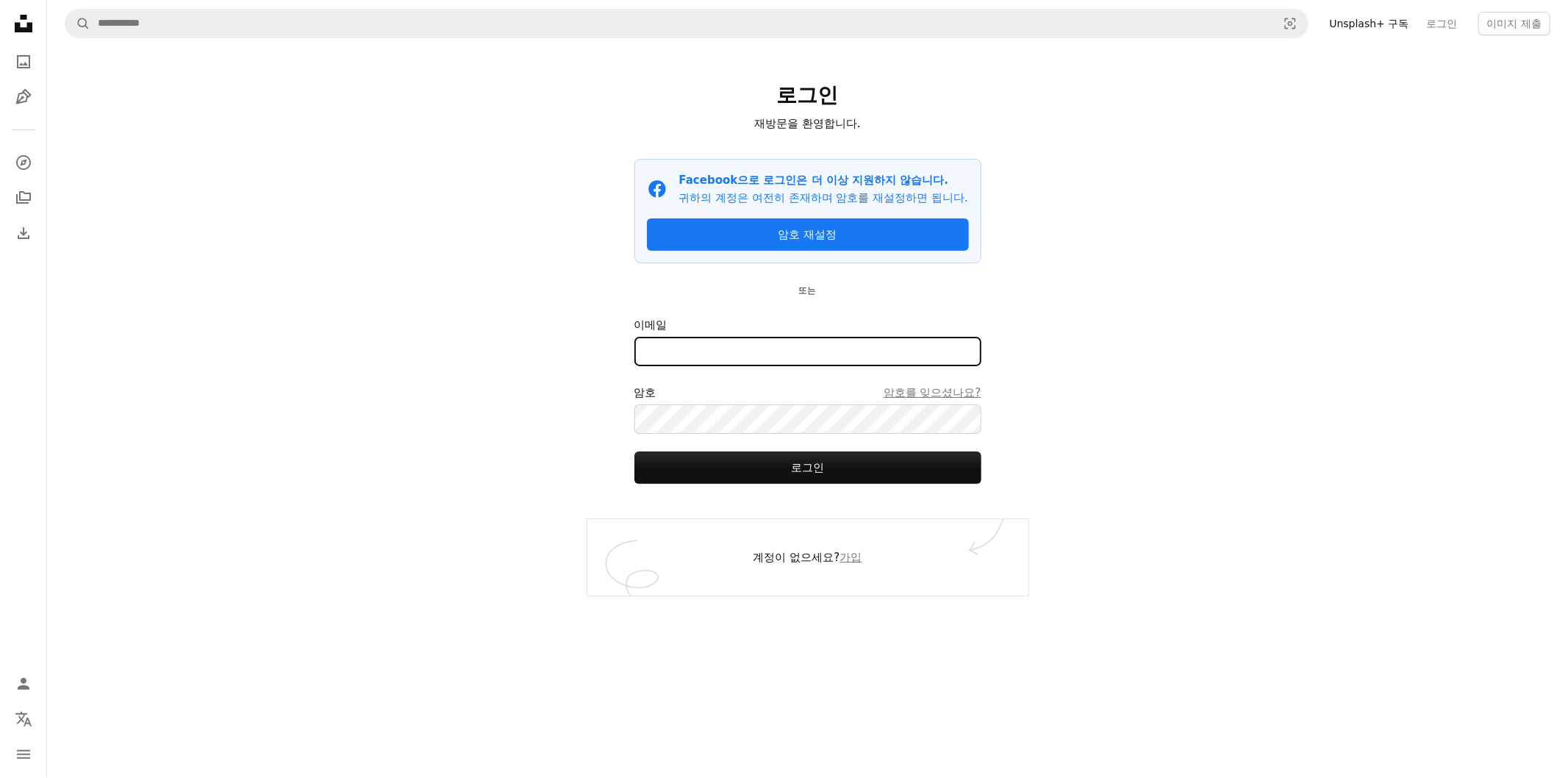
click at [688, 366] on input "이메일" at bounding box center [807, 351] width 347 height 29
type input "**********"
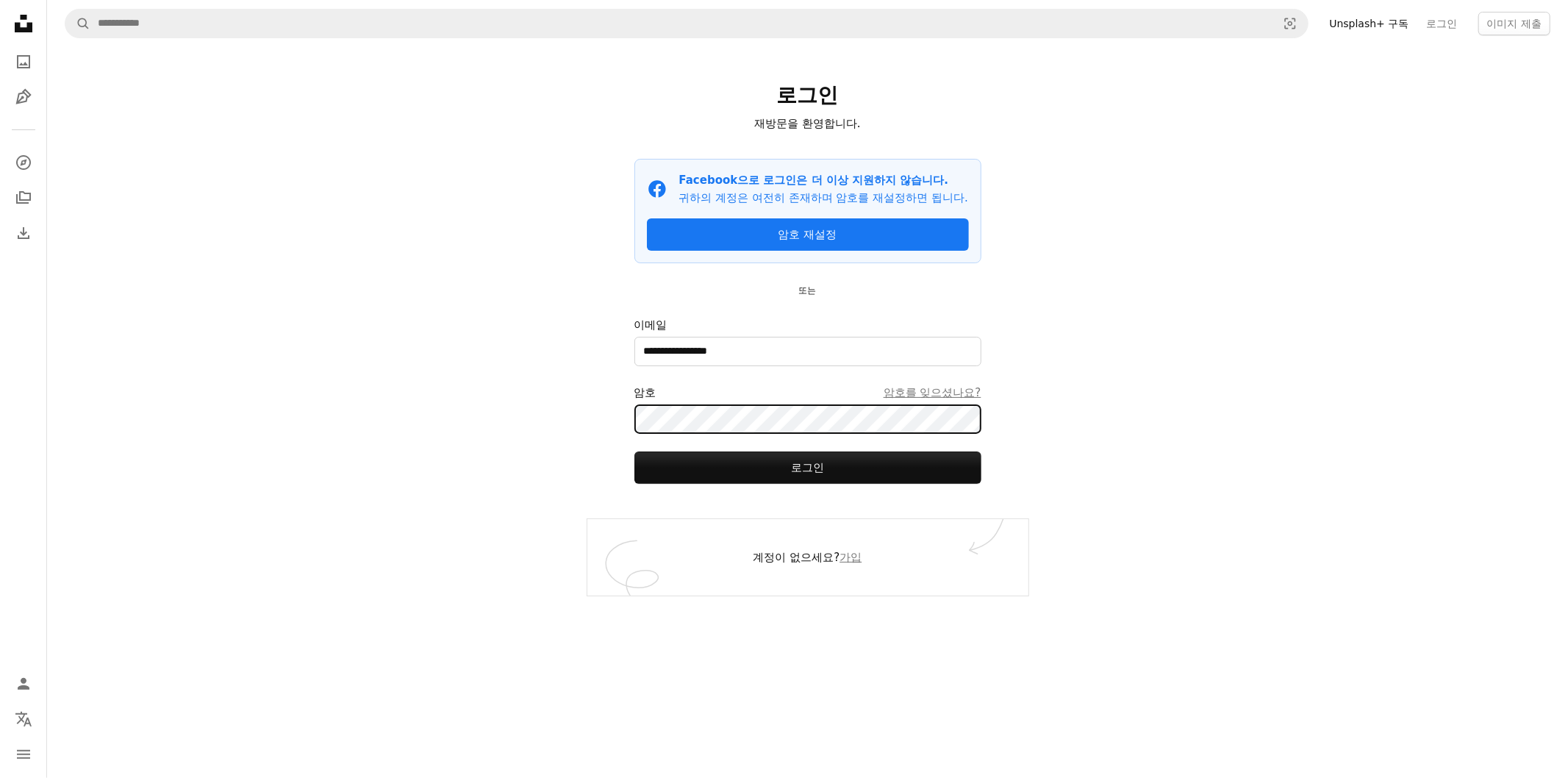
click at [634, 451] on button "로그인" at bounding box center [807, 467] width 347 height 32
